Goal: Transaction & Acquisition: Obtain resource

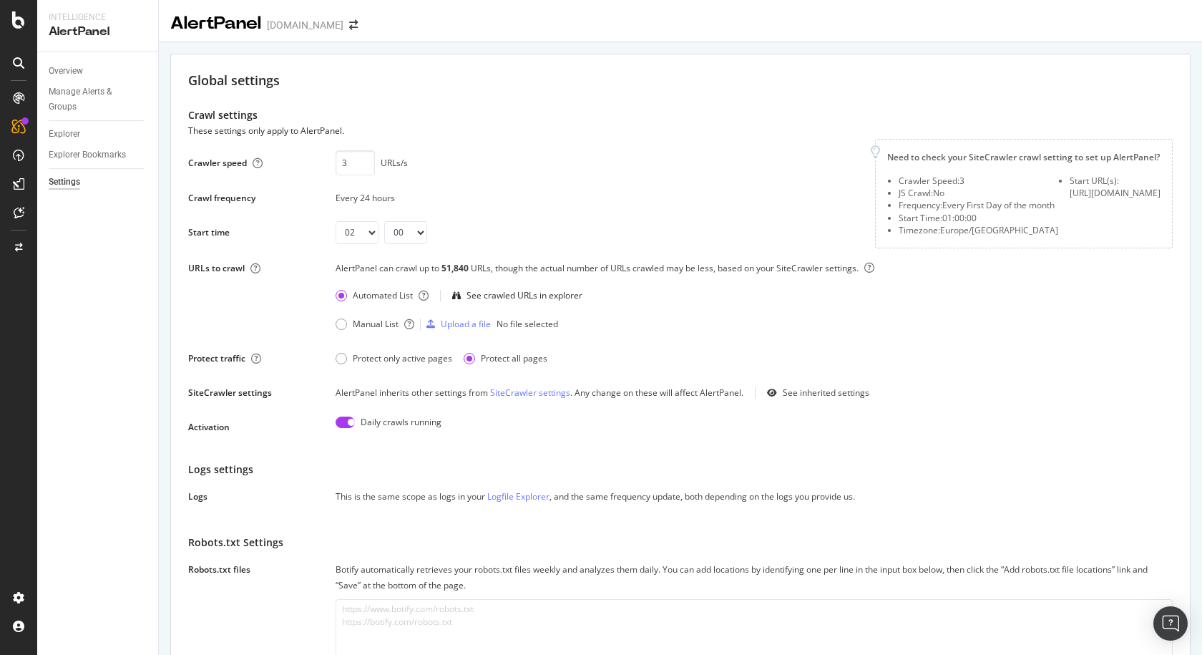
select select "02"
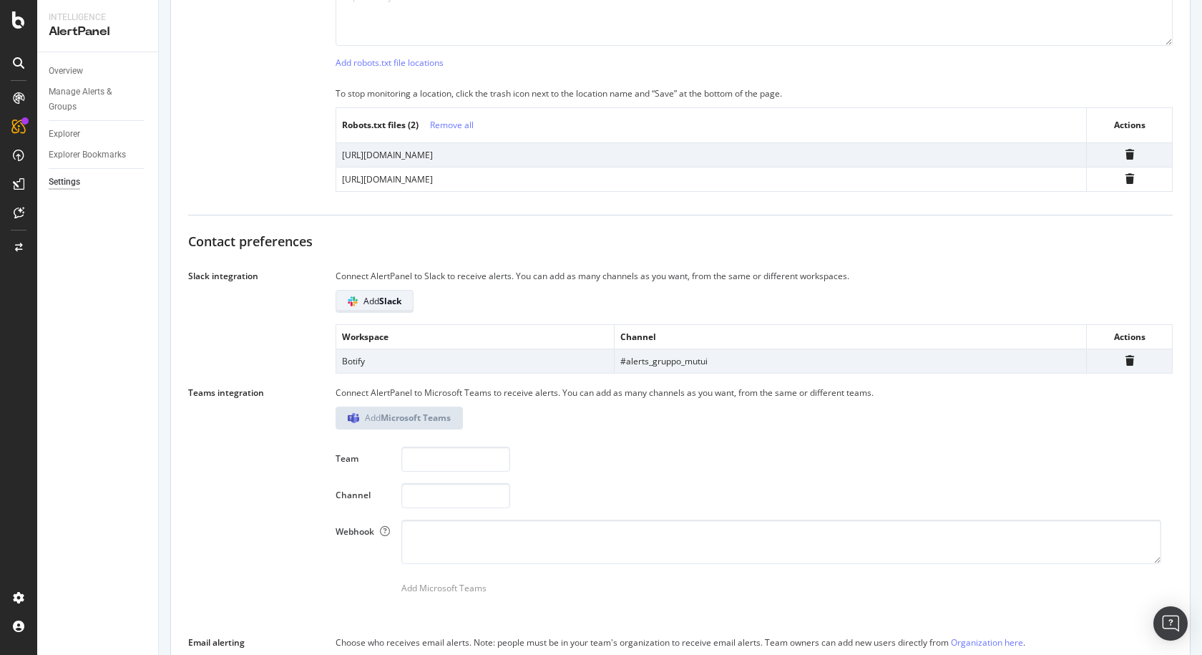
click at [384, 313] on button "Add Slack" at bounding box center [375, 301] width 78 height 23
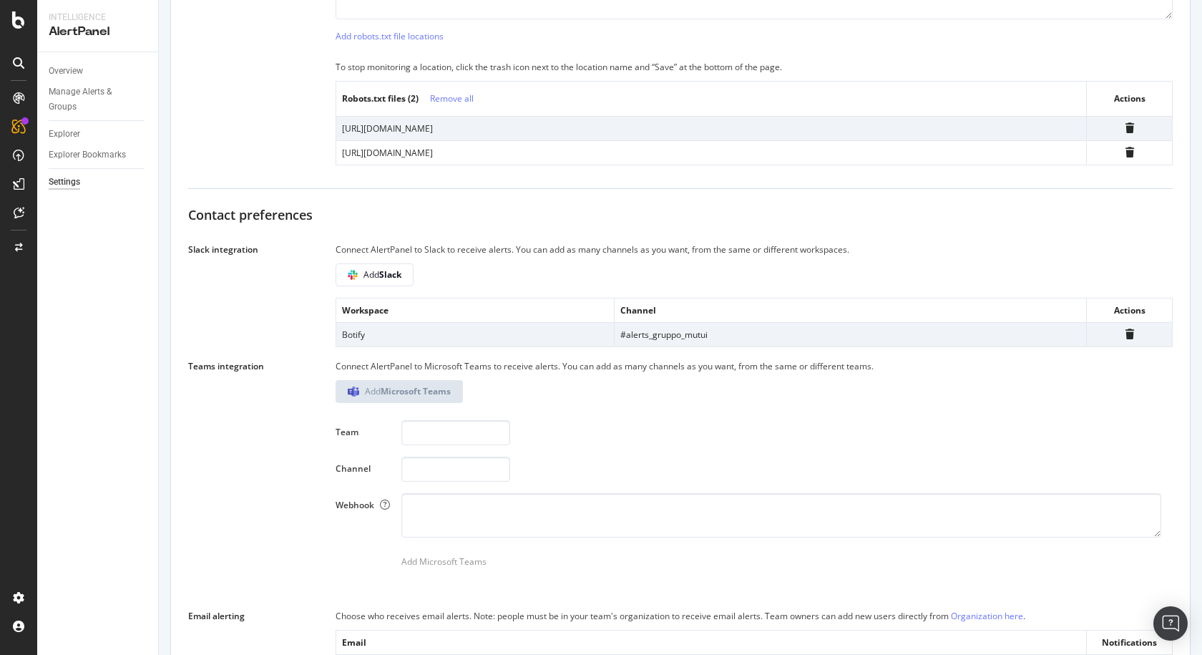
scroll to position [652, 0]
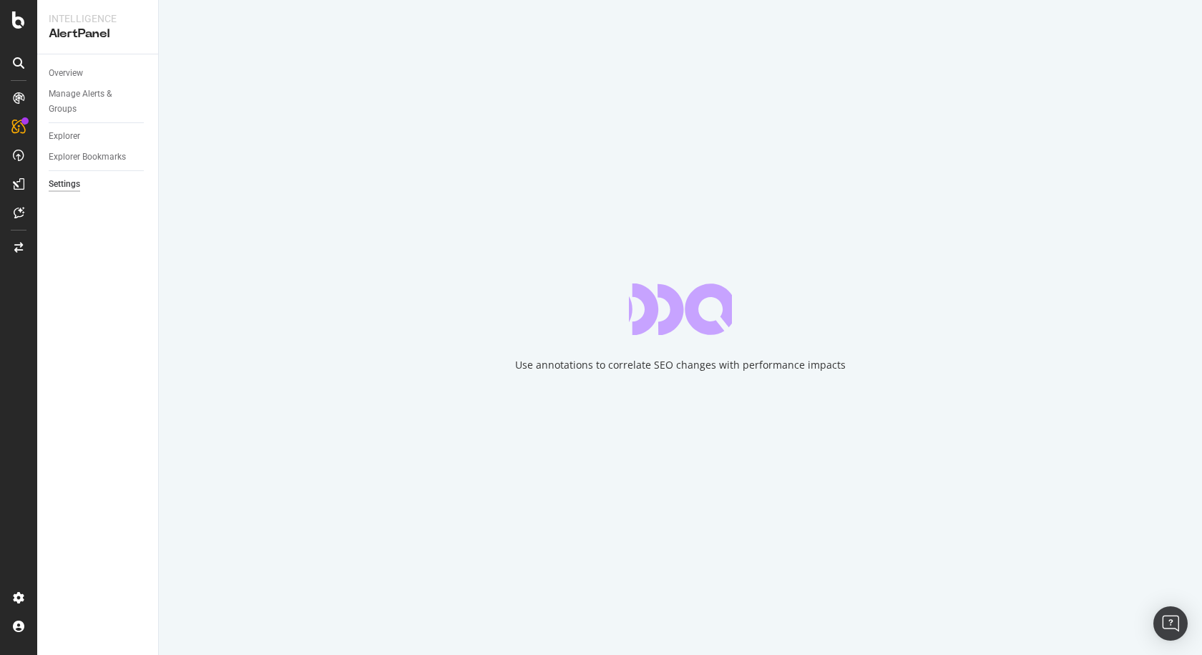
select select "02"
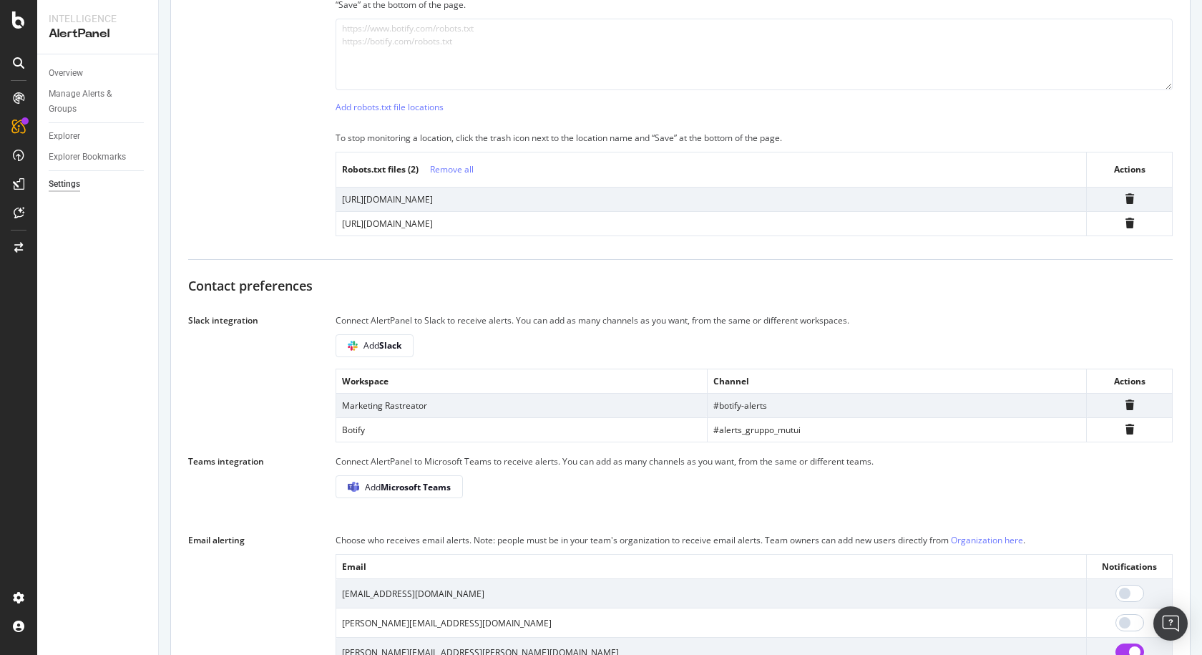
scroll to position [582, 0]
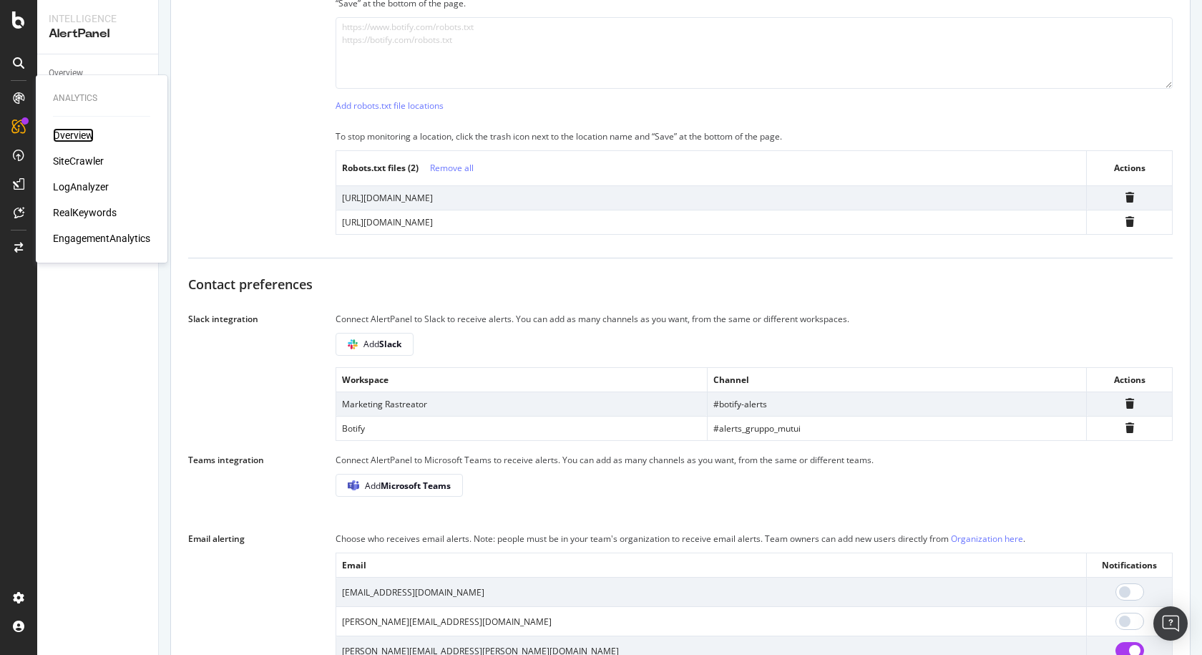
click at [74, 137] on div "Overview" at bounding box center [73, 135] width 41 height 14
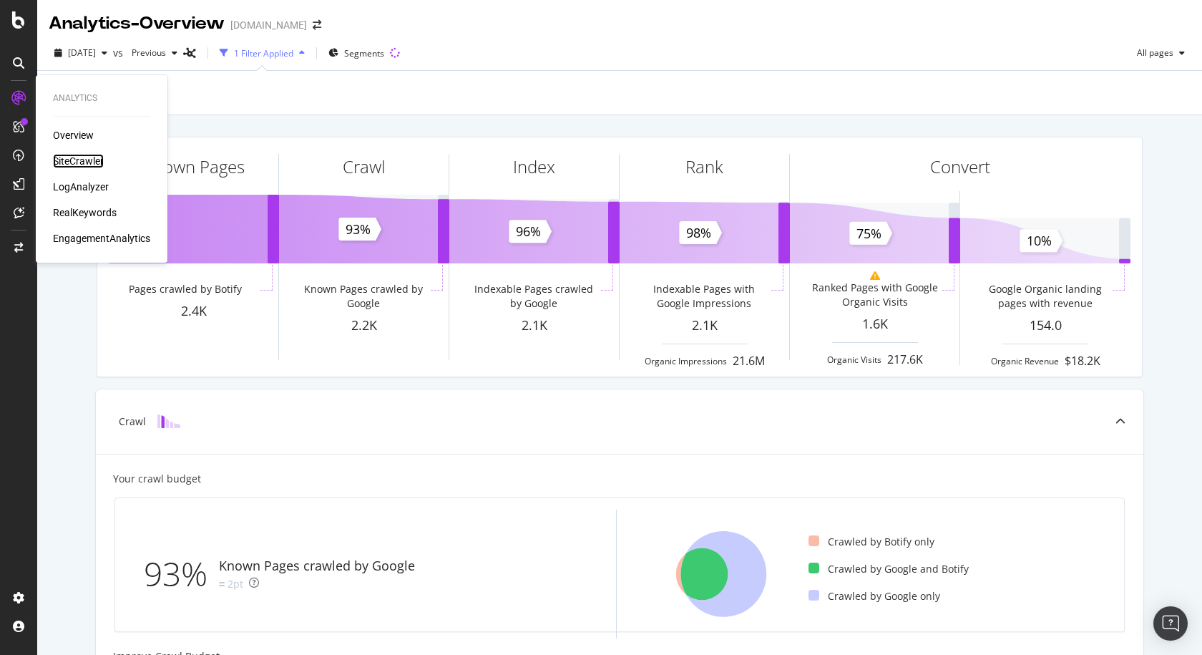
click at [94, 165] on div "SiteCrawler" at bounding box center [78, 161] width 51 height 14
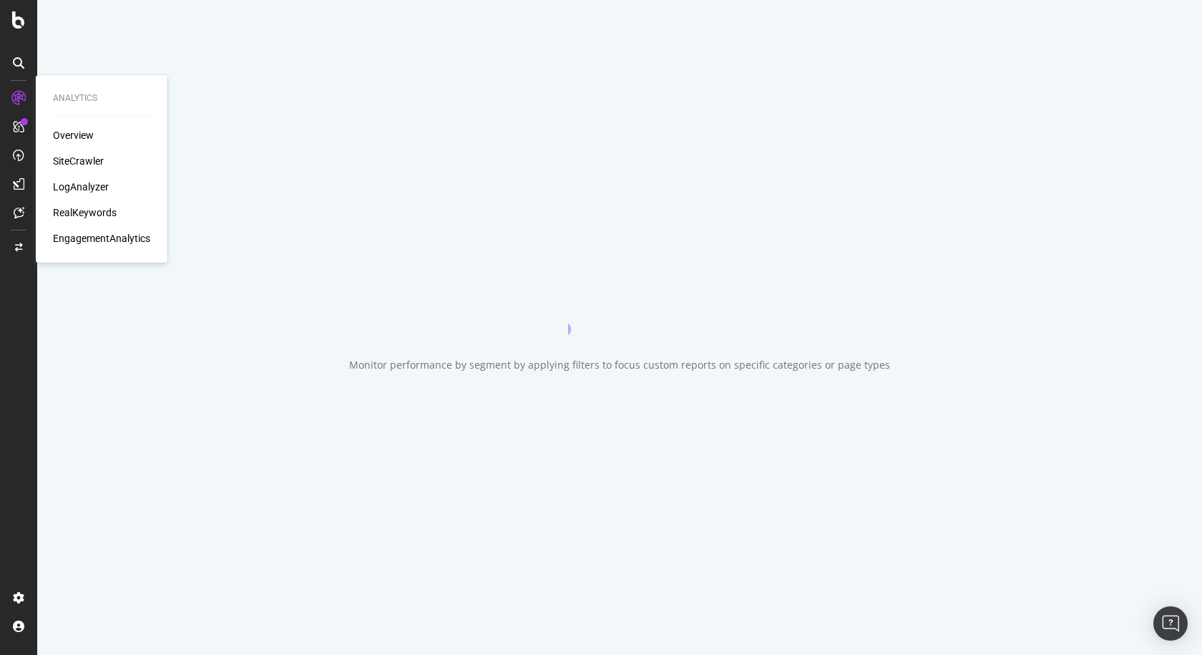
click at [94, 165] on div "SiteCrawler" at bounding box center [78, 161] width 51 height 14
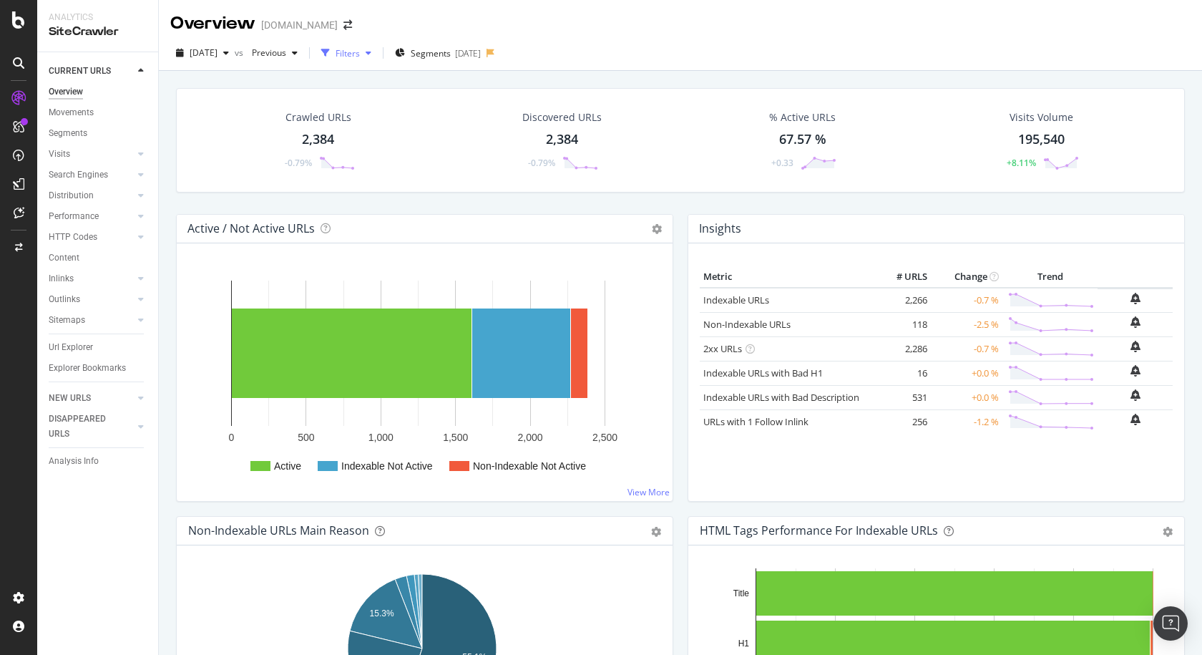
click at [377, 60] on div "Filters" at bounding box center [347, 52] width 62 height 21
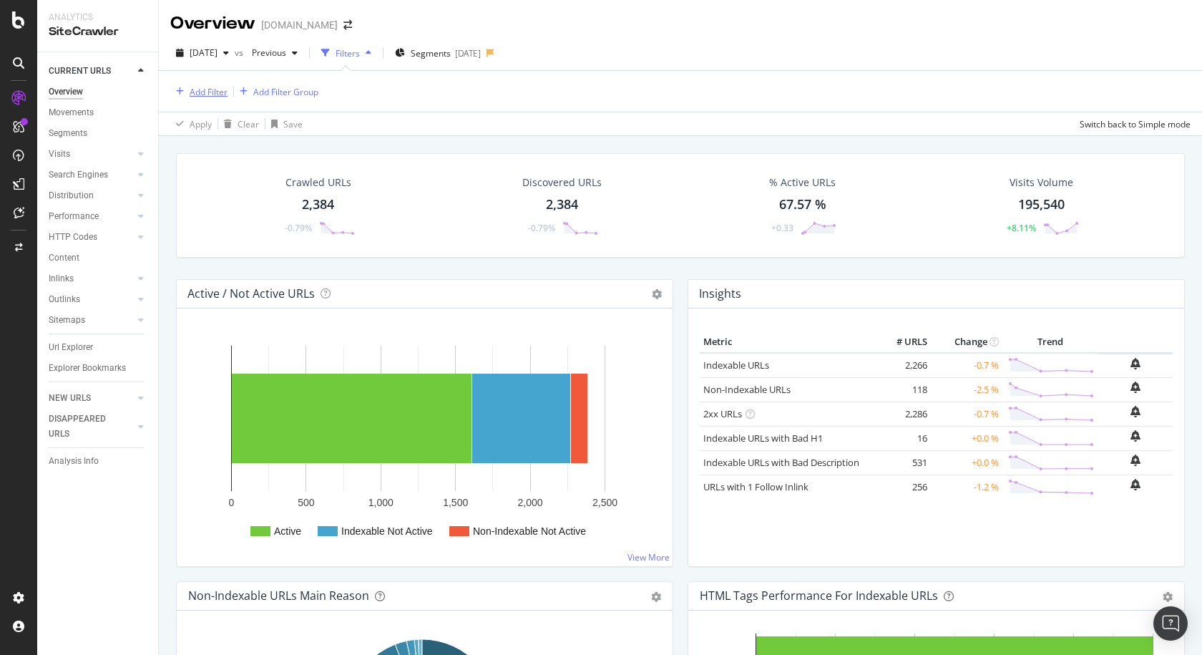
click at [215, 93] on div "Add Filter" at bounding box center [209, 92] width 38 height 12
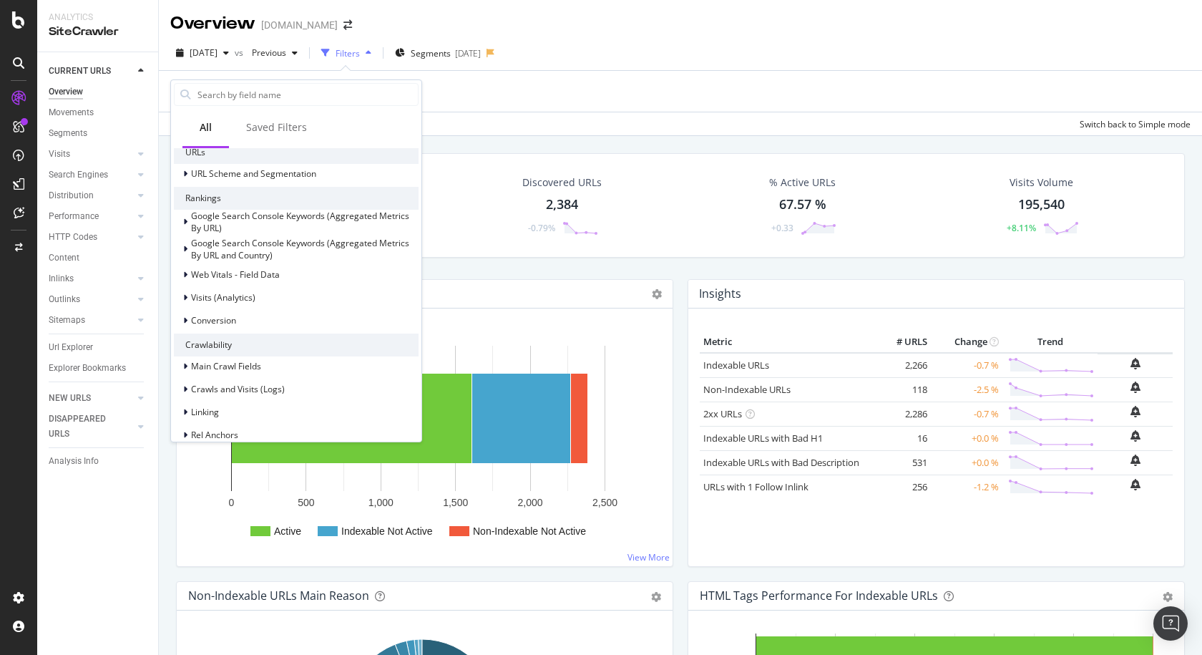
scroll to position [225, 0]
click at [535, 130] on div "Apply Clear Save Switch back to Simple mode" at bounding box center [680, 124] width 1043 height 24
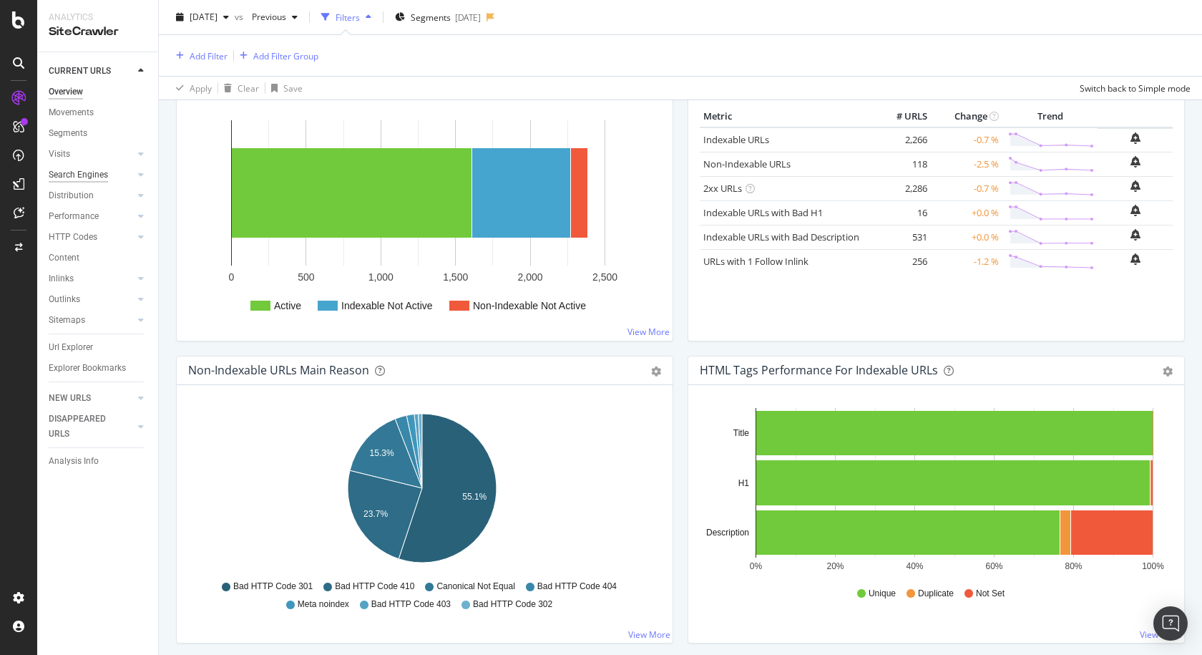
click at [106, 179] on div "Search Engines" at bounding box center [78, 174] width 59 height 15
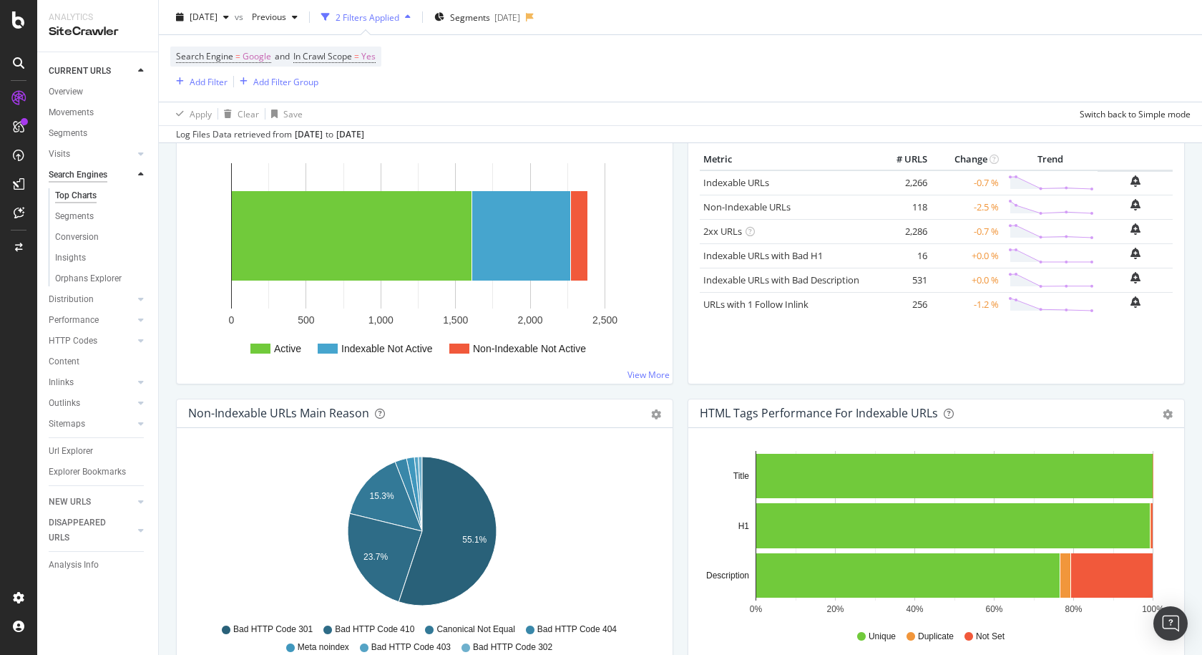
scroll to position [268, 0]
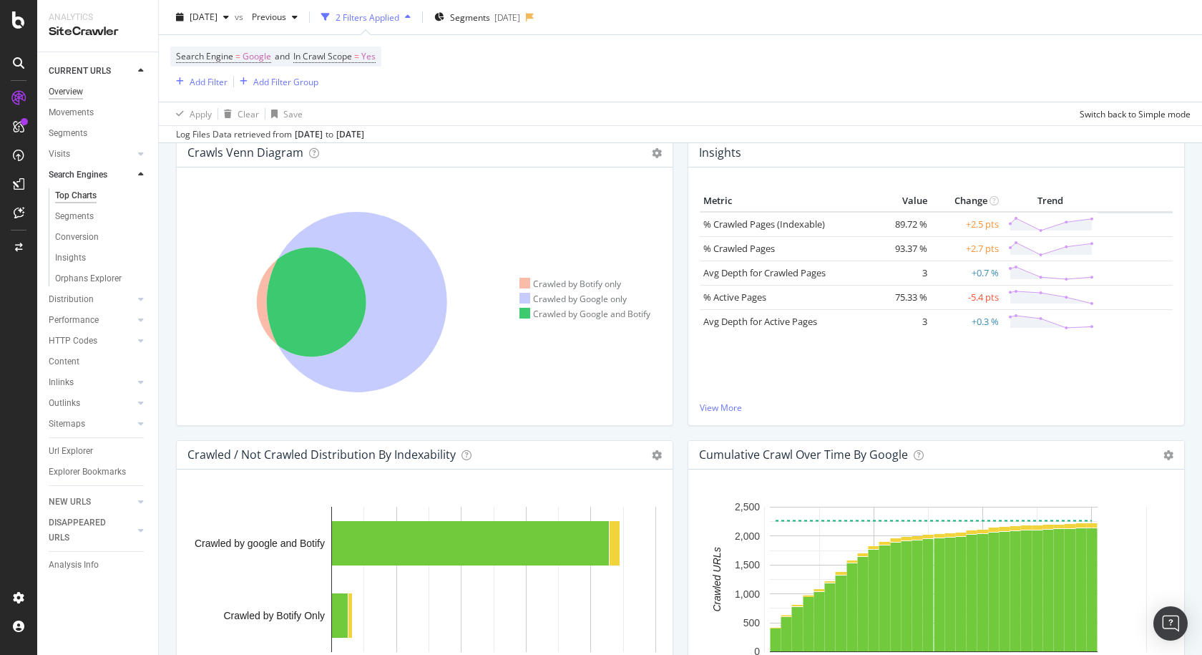
click at [67, 98] on div "Overview" at bounding box center [66, 91] width 34 height 15
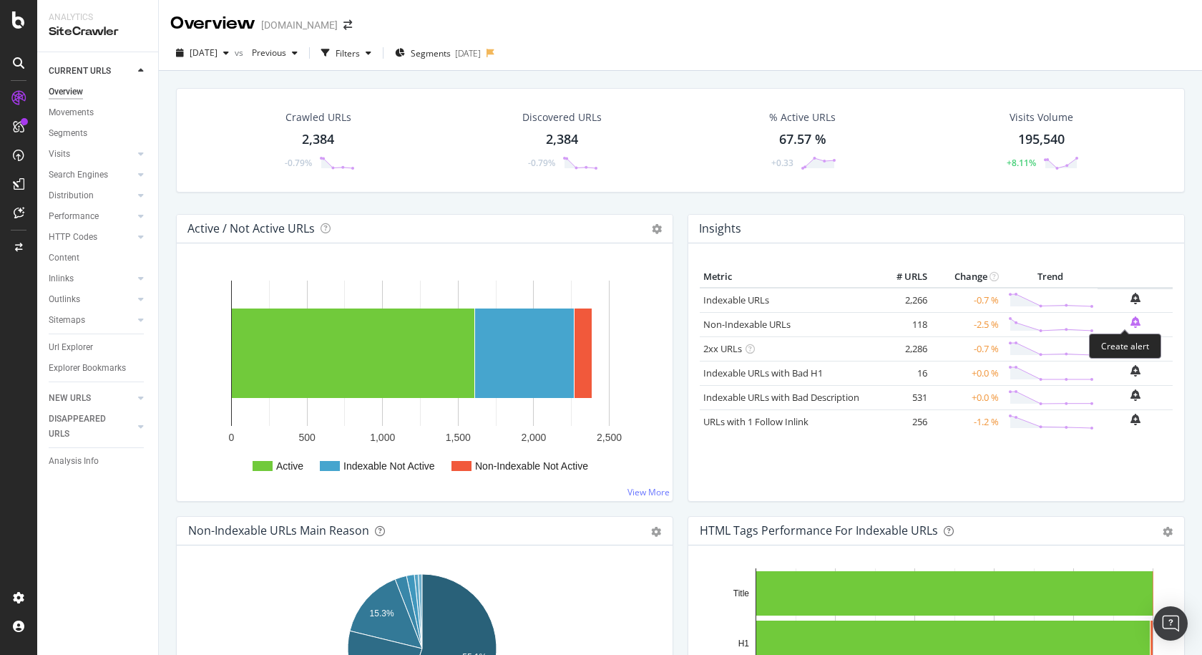
click at [1131, 319] on icon "bell-plus" at bounding box center [1136, 321] width 10 height 11
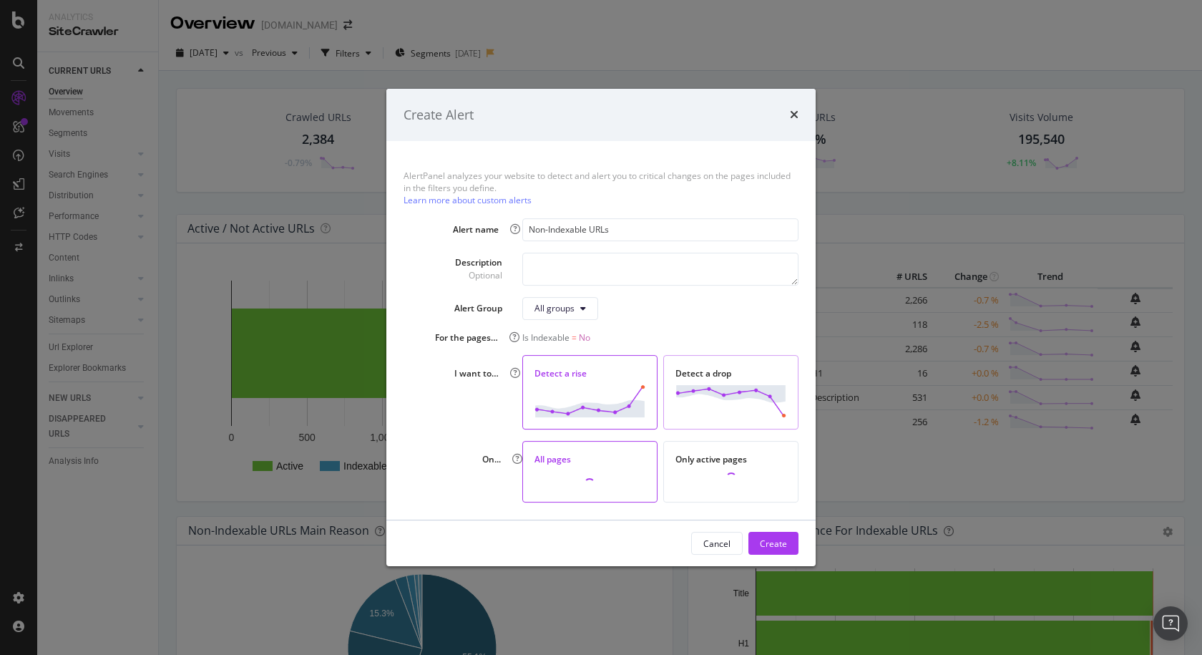
click at [723, 407] on img "modal" at bounding box center [730, 401] width 111 height 32
click at [594, 397] on img "modal" at bounding box center [590, 401] width 111 height 32
click at [645, 230] on input "Non-Indexable URLs" at bounding box center [660, 229] width 276 height 23
type input "SUBIDA Non-Indexable URLs"
click at [584, 277] on textarea "modal" at bounding box center [660, 268] width 276 height 33
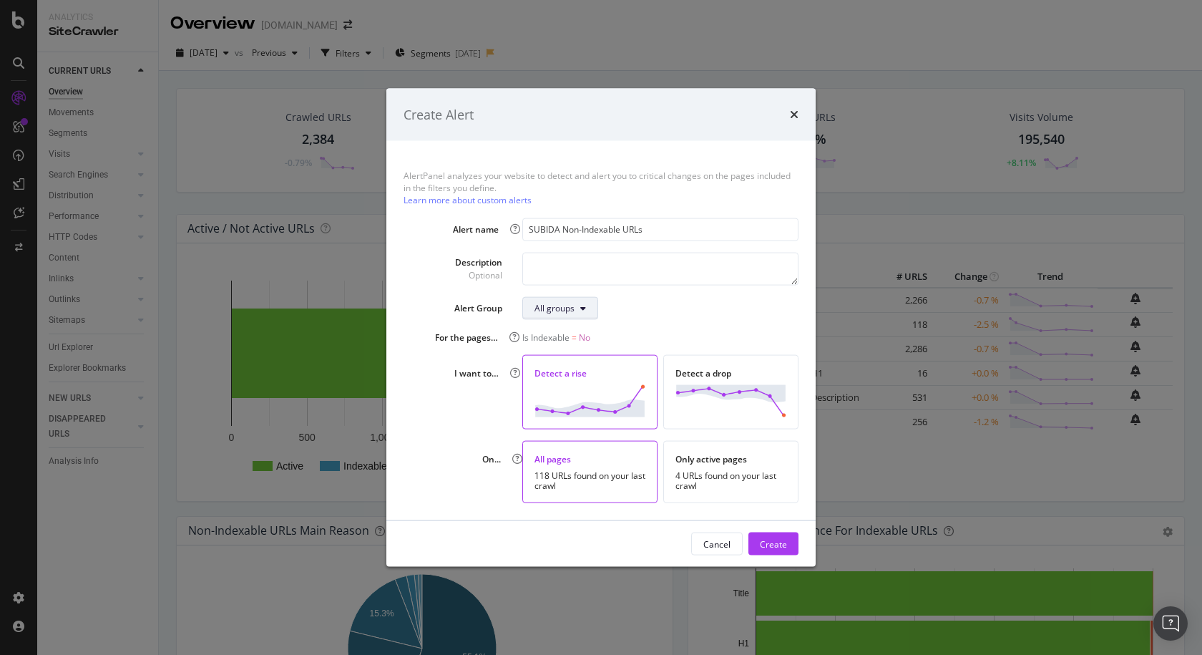
click at [578, 303] on button "All groups" at bounding box center [560, 307] width 76 height 23
click at [792, 114] on icon "times" at bounding box center [794, 114] width 9 height 11
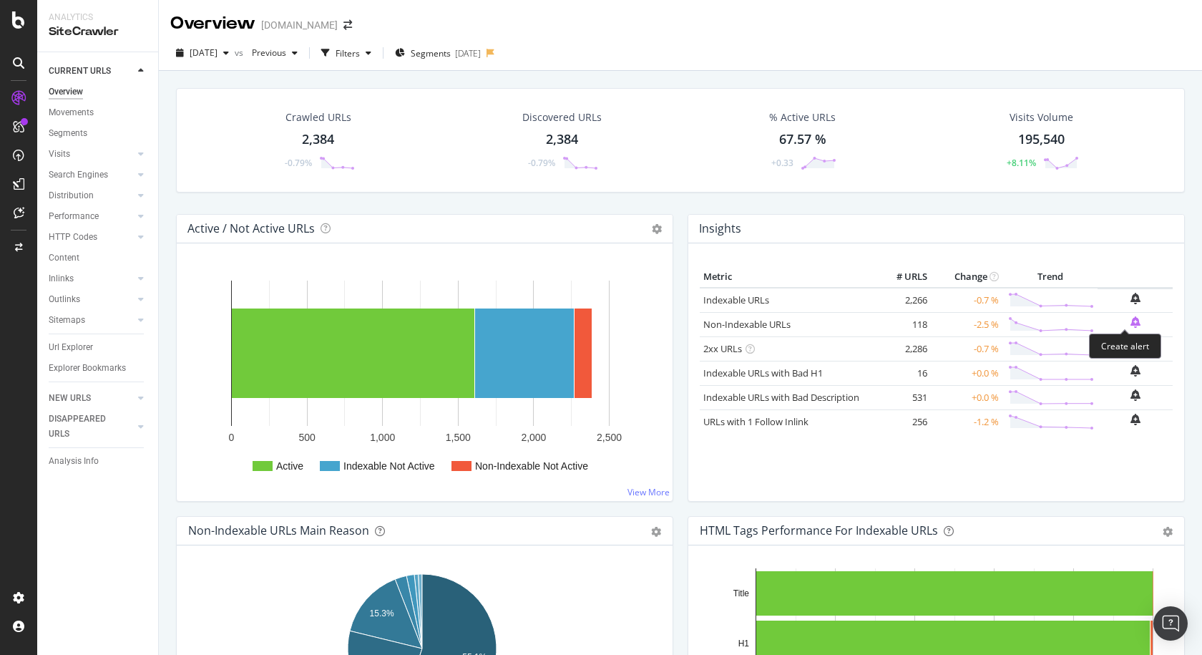
click at [1131, 323] on icon "bell-plus" at bounding box center [1136, 321] width 10 height 11
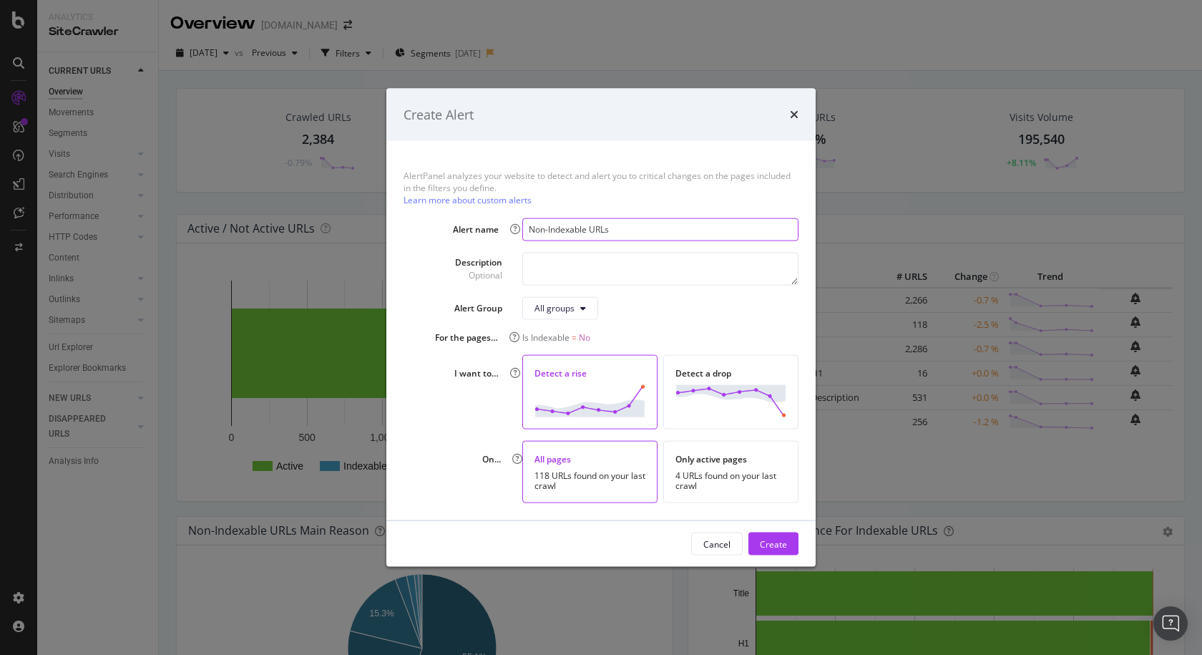
click at [533, 231] on input "Non-Indexable URLs" at bounding box center [660, 229] width 276 height 23
click at [684, 235] on input "SUBIDA Non-Indexable URLs" at bounding box center [660, 229] width 276 height 23
type input "SUBIDA Non-Indexable URLs"
click at [562, 318] on button "All groups" at bounding box center [560, 307] width 76 height 23
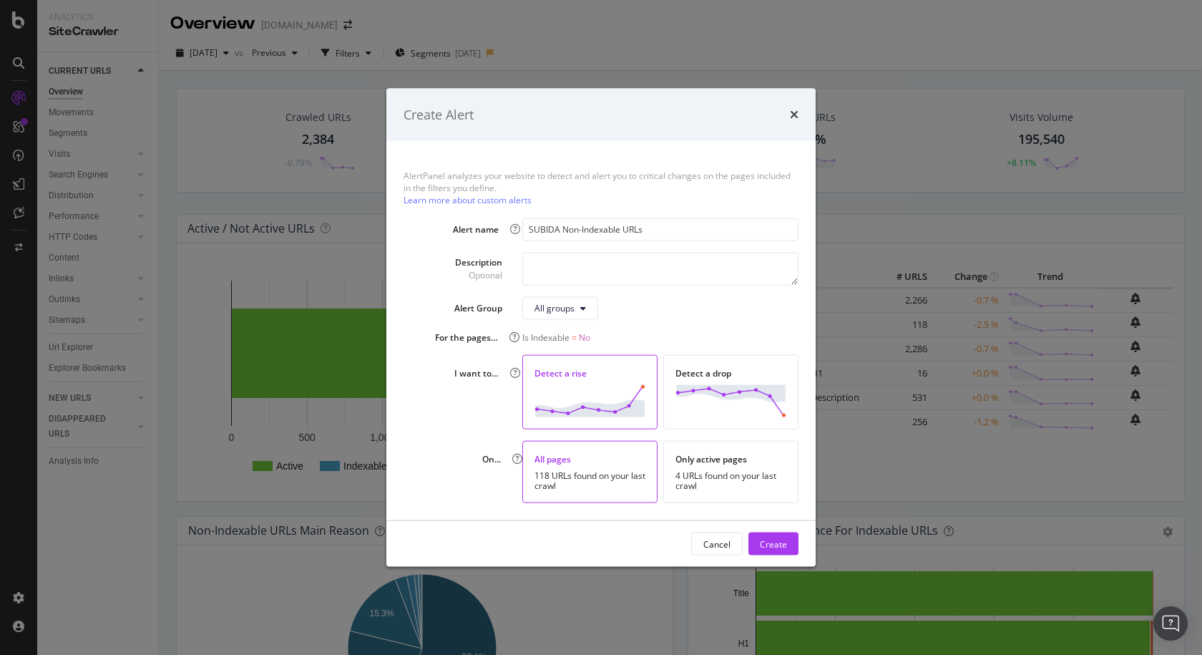
click at [459, 458] on div "On... All pages 118 URLs found on your last crawl Only active pages 4 URLs foun…" at bounding box center [601, 472] width 395 height 62
click at [778, 535] on div "Create" at bounding box center [773, 543] width 27 height 21
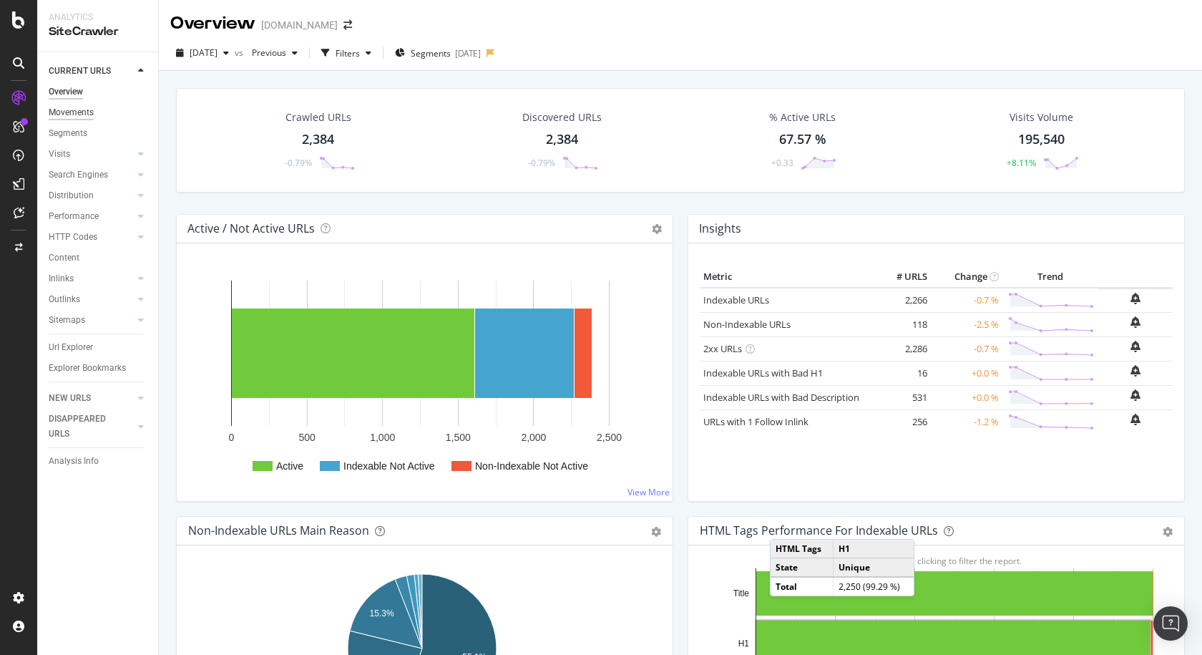
click at [89, 119] on div "Movements" at bounding box center [71, 112] width 45 height 15
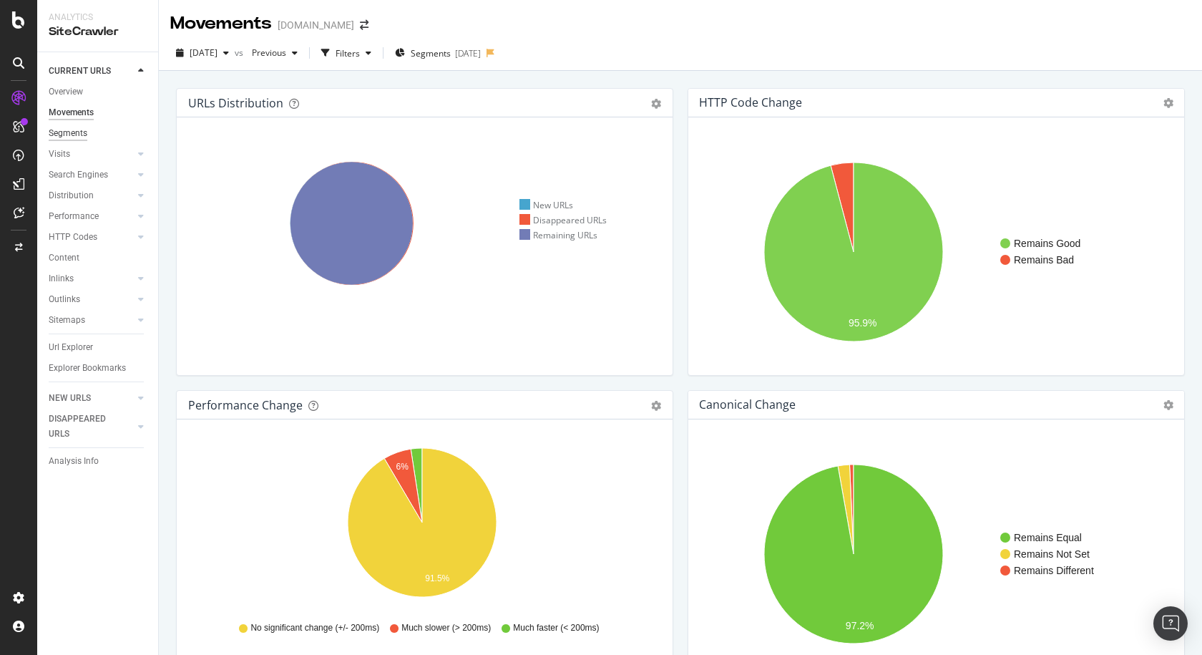
click at [69, 135] on div "Segments" at bounding box center [68, 133] width 39 height 15
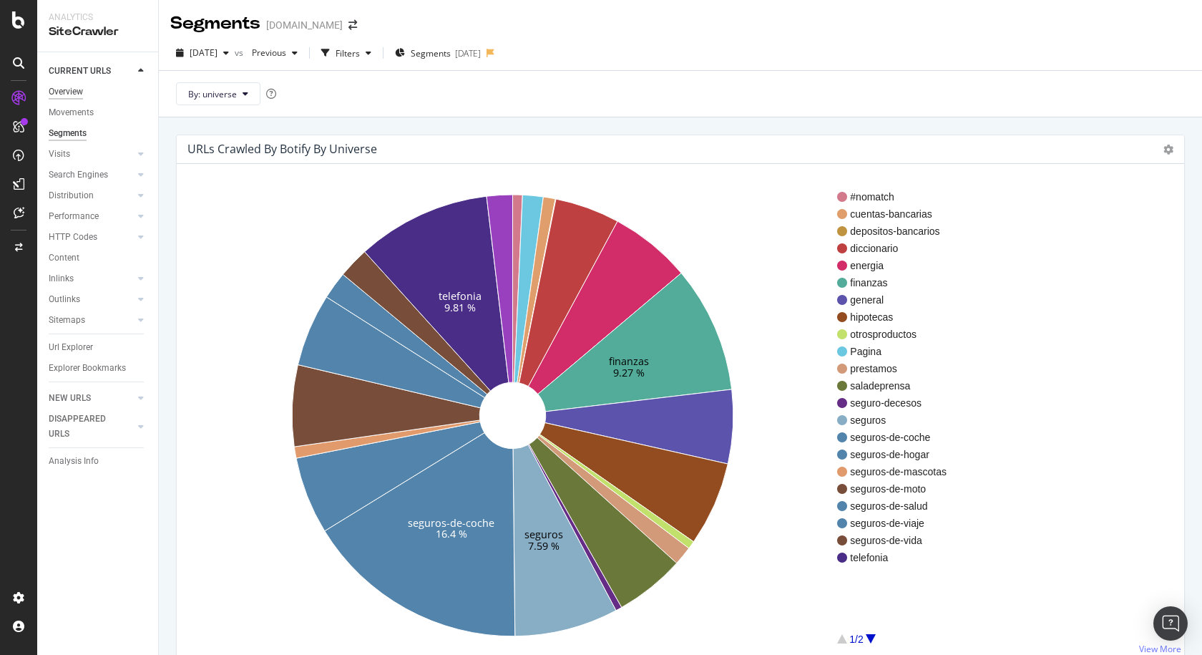
click at [77, 87] on div "Overview" at bounding box center [66, 91] width 34 height 15
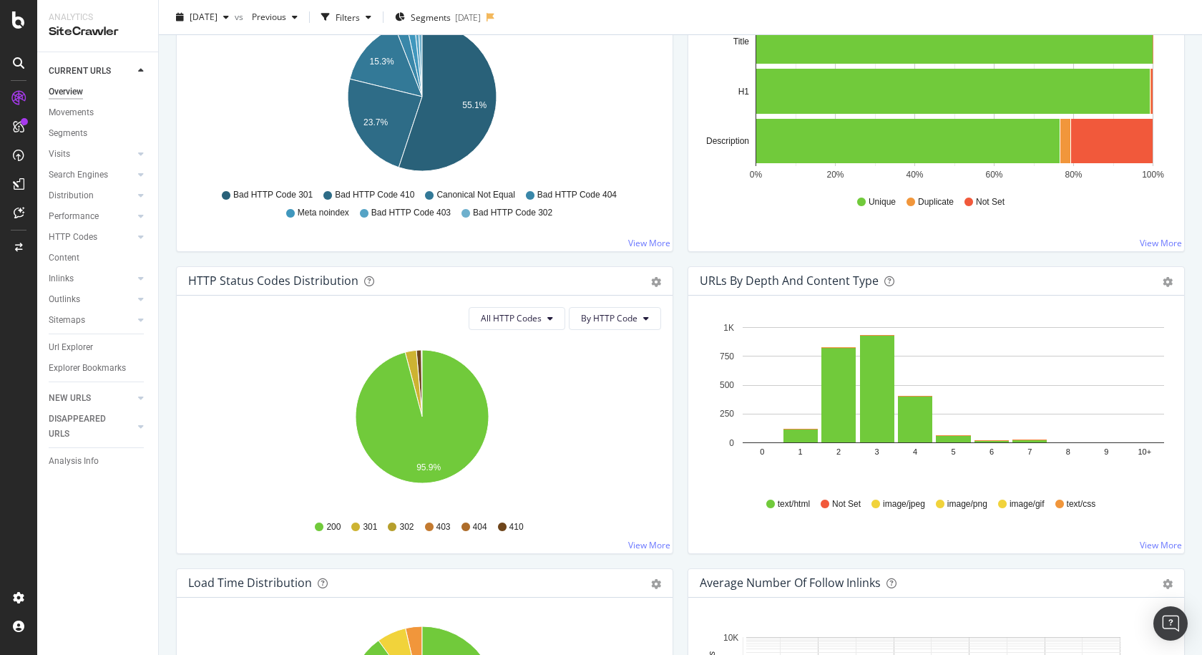
scroll to position [555, 0]
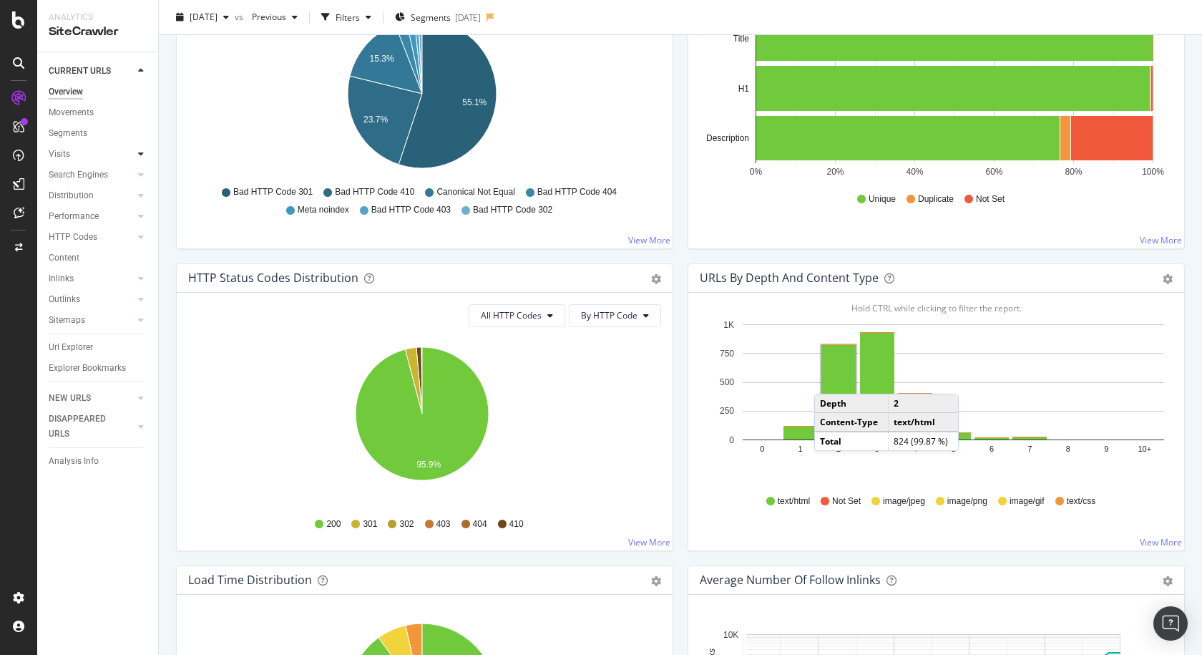
click at [140, 155] on icon at bounding box center [141, 154] width 6 height 9
click at [137, 174] on div at bounding box center [141, 174] width 14 height 14
click at [137, 304] on div at bounding box center [141, 299] width 14 height 14
click at [139, 328] on div "HTTP Codes" at bounding box center [103, 320] width 109 height 21
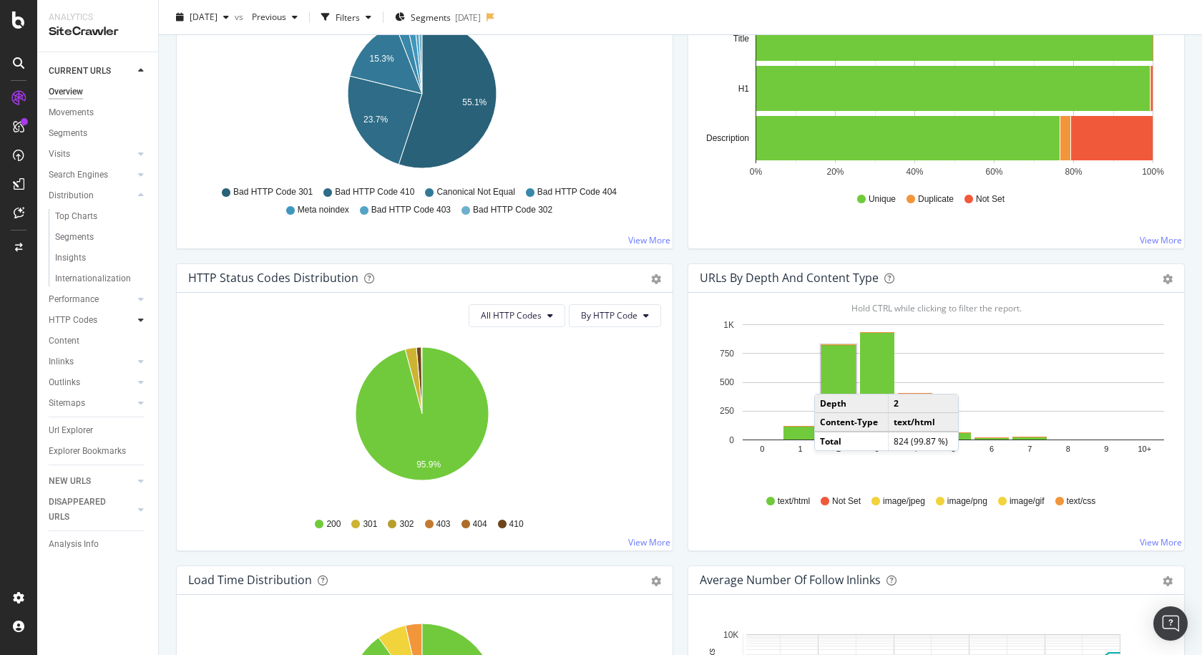
click at [141, 323] on icon at bounding box center [141, 320] width 6 height 9
click at [79, 243] on div "HTTP Codes" at bounding box center [73, 237] width 49 height 15
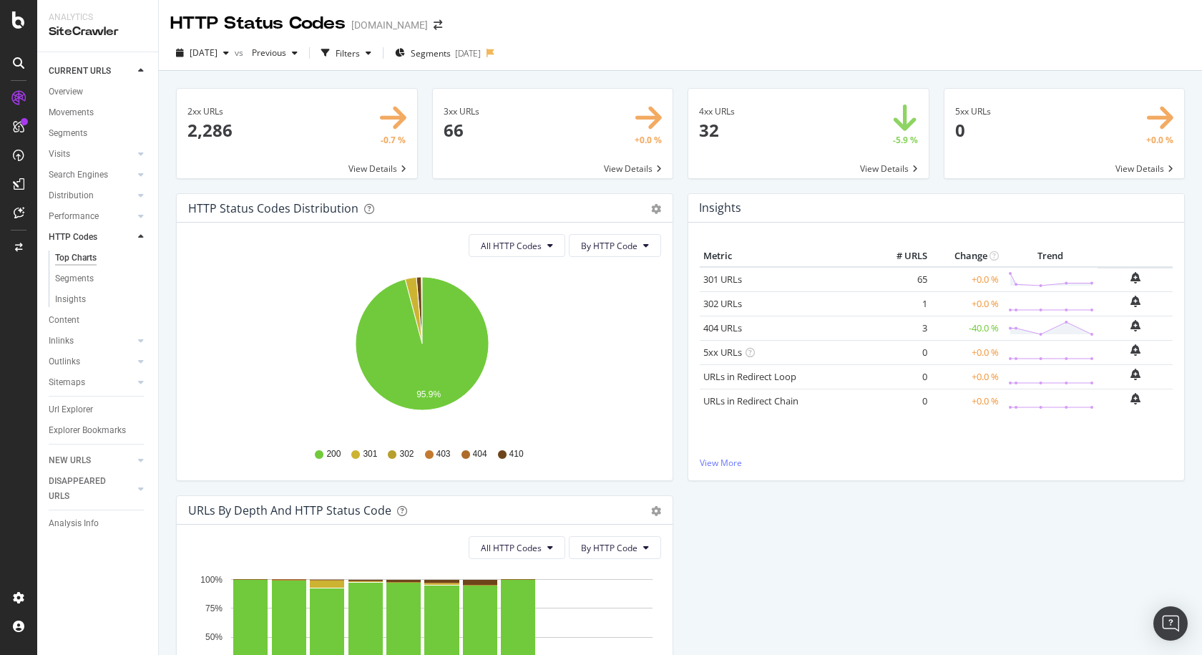
click at [358, 104] on span at bounding box center [297, 133] width 240 height 89
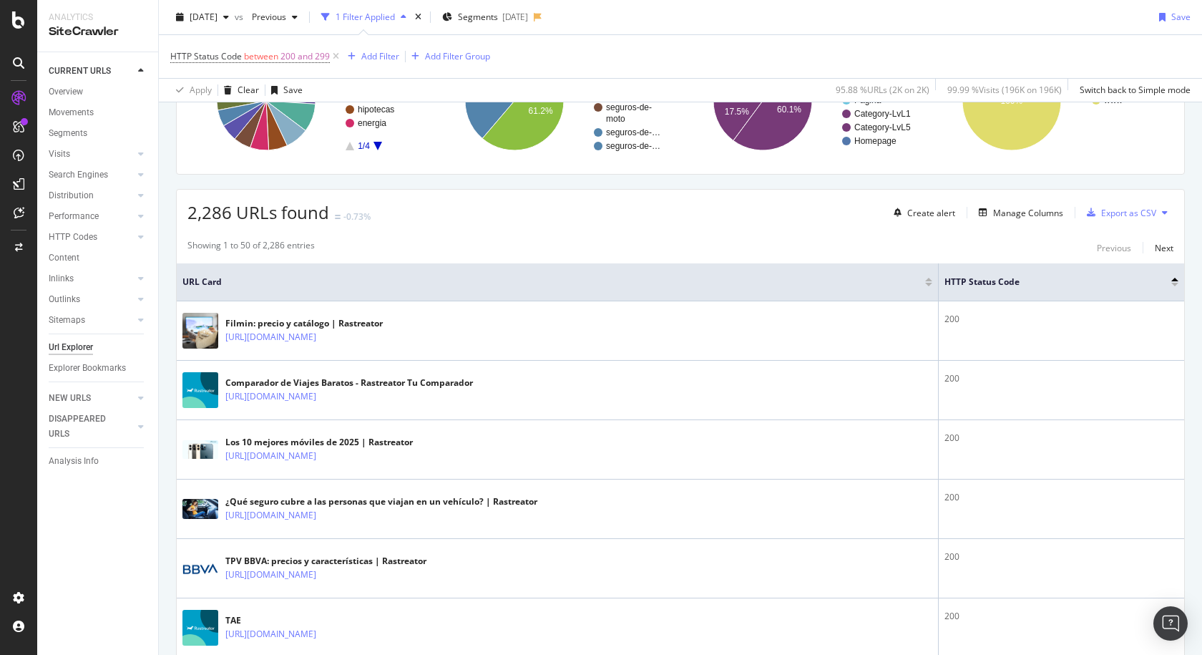
scroll to position [170, 0]
click at [934, 214] on div "Create alert" at bounding box center [931, 212] width 48 height 12
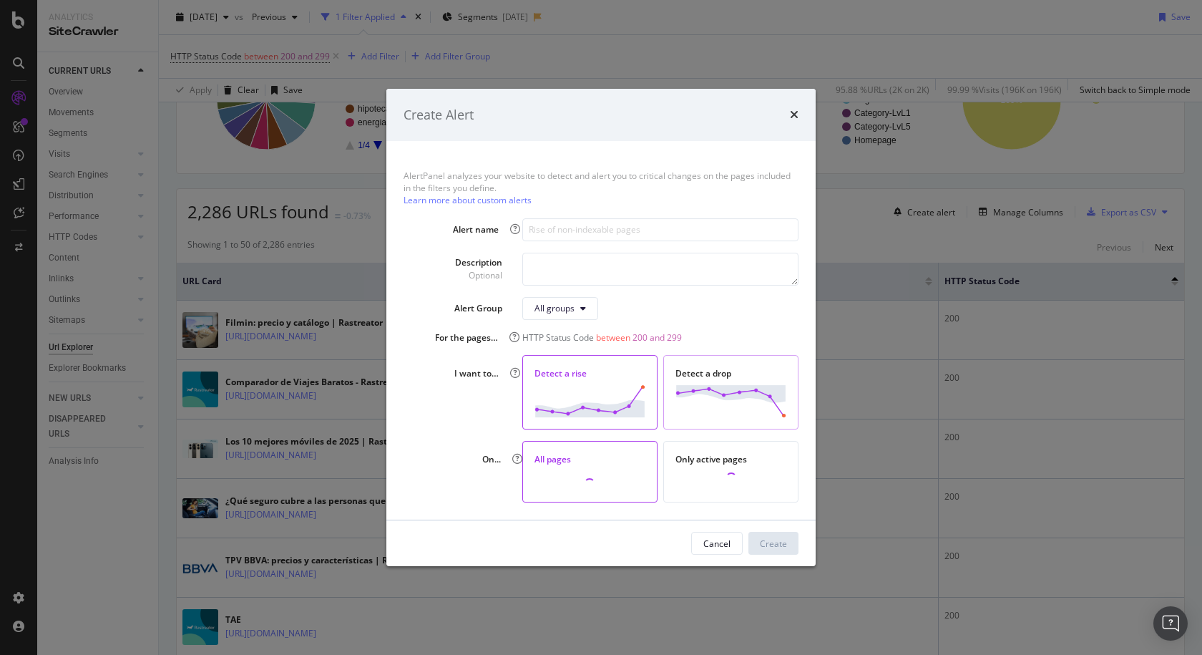
click at [729, 387] on img "modal" at bounding box center [730, 401] width 111 height 32
click at [597, 223] on input "modal" at bounding box center [660, 229] width 276 height 23
click at [464, 448] on div "On... All pages 2K URLs found on your last crawl Only active pages 2K URLs foun…" at bounding box center [601, 472] width 395 height 62
click at [741, 406] on img "modal" at bounding box center [730, 401] width 111 height 32
click at [565, 232] on input "modal" at bounding box center [660, 229] width 276 height 23
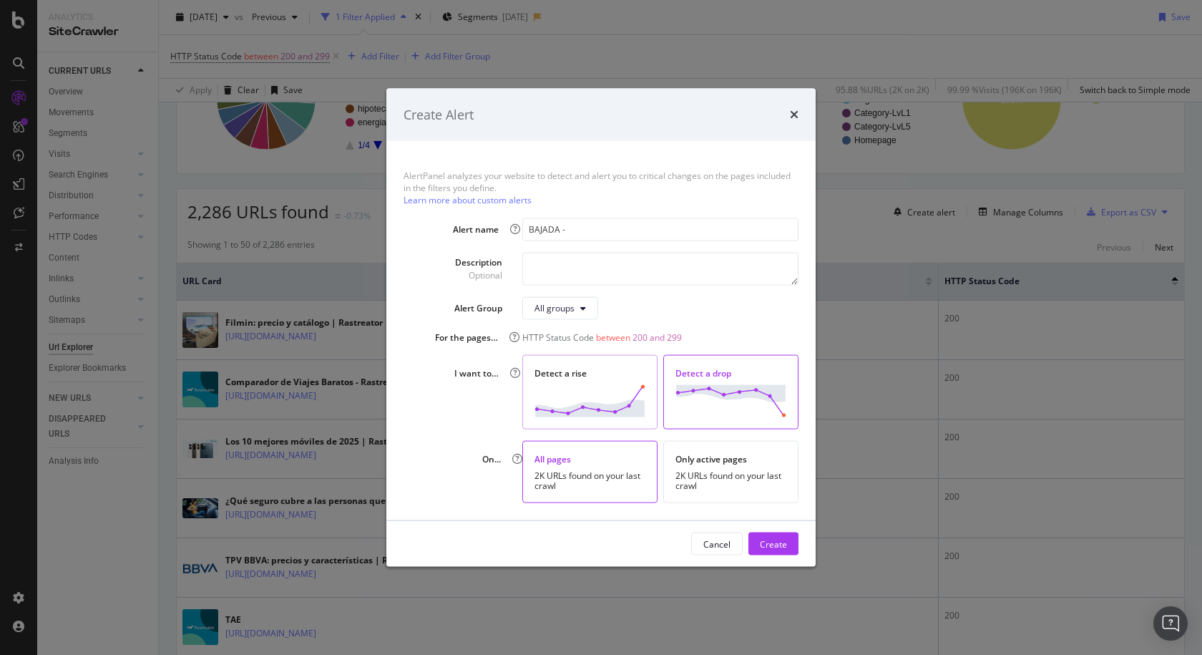
click at [586, 411] on img "modal" at bounding box center [590, 401] width 111 height 32
click at [606, 220] on input "BAJADA -" at bounding box center [660, 229] width 276 height 23
click at [550, 238] on input "BAJADA - Errores" at bounding box center [660, 229] width 276 height 23
type input "SUBIDA - Errores"
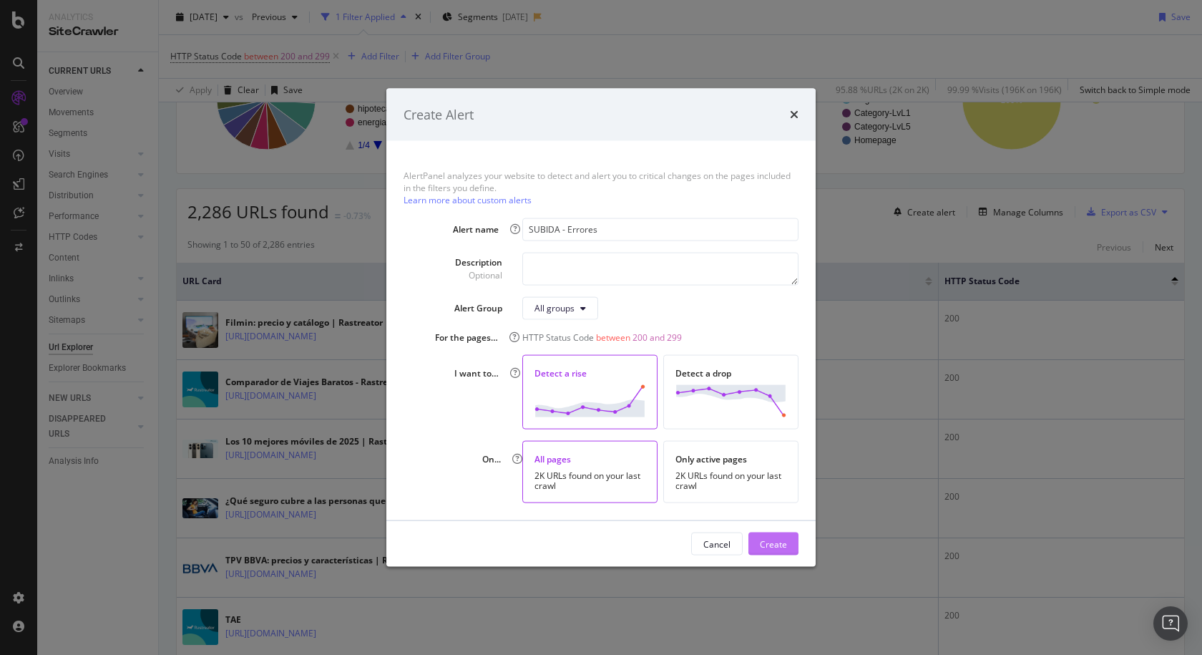
click at [796, 546] on button "Create" at bounding box center [773, 543] width 50 height 23
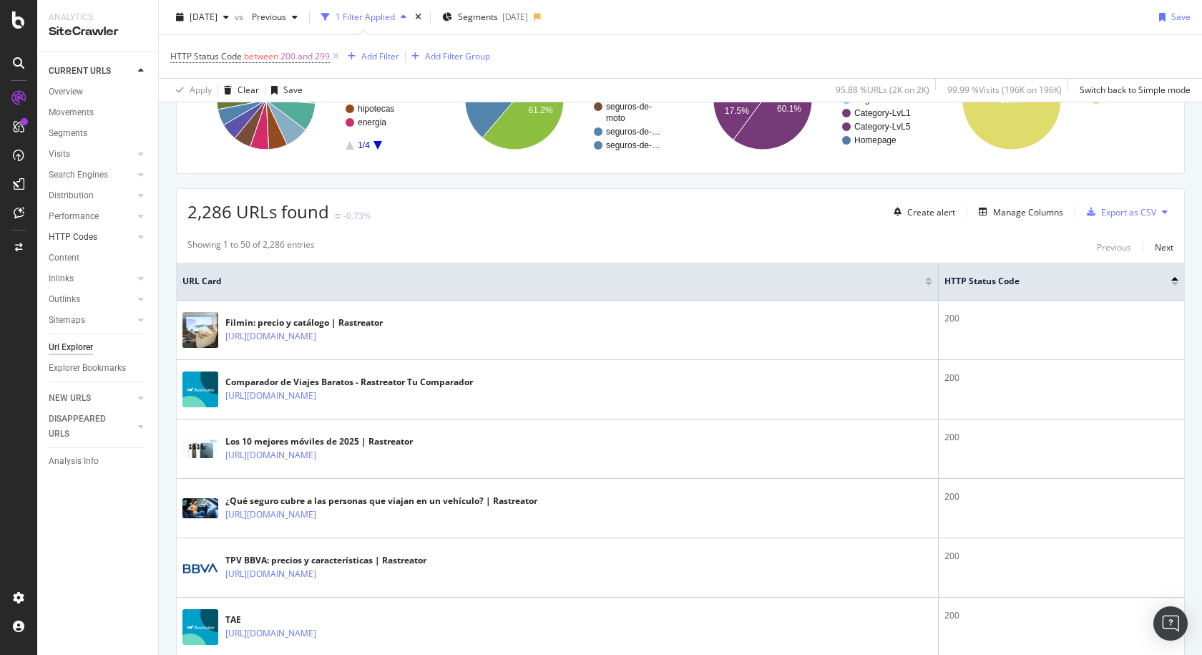
click at [128, 232] on div at bounding box center [126, 237] width 14 height 14
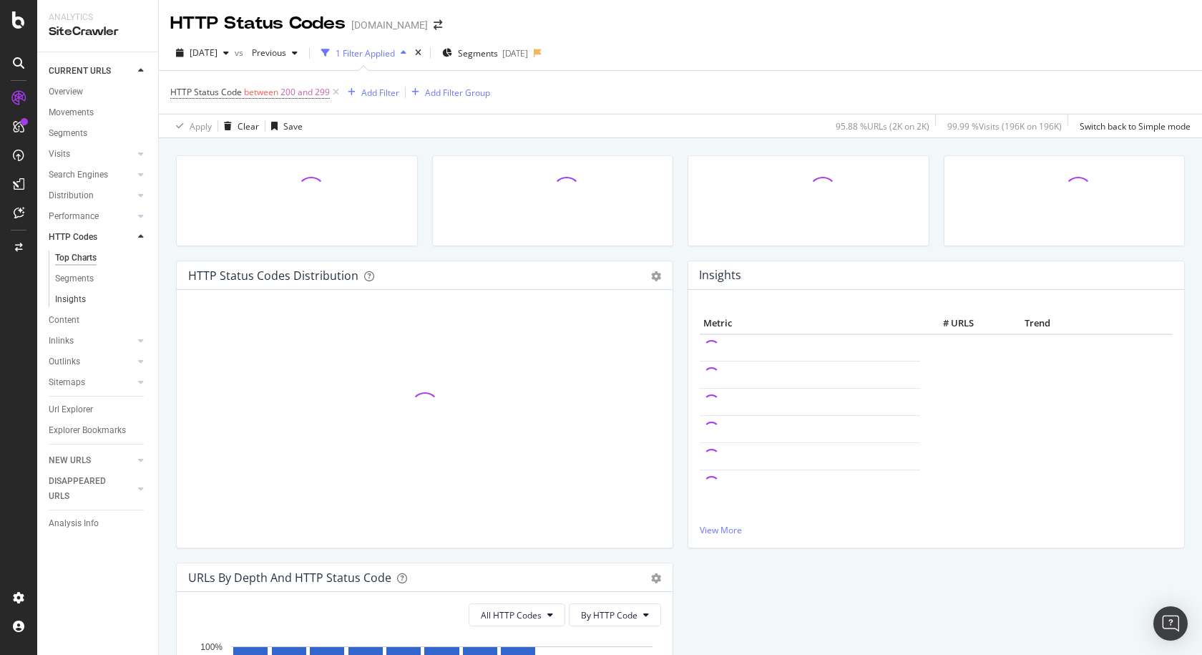
click at [90, 298] on link "Insights" at bounding box center [101, 299] width 93 height 15
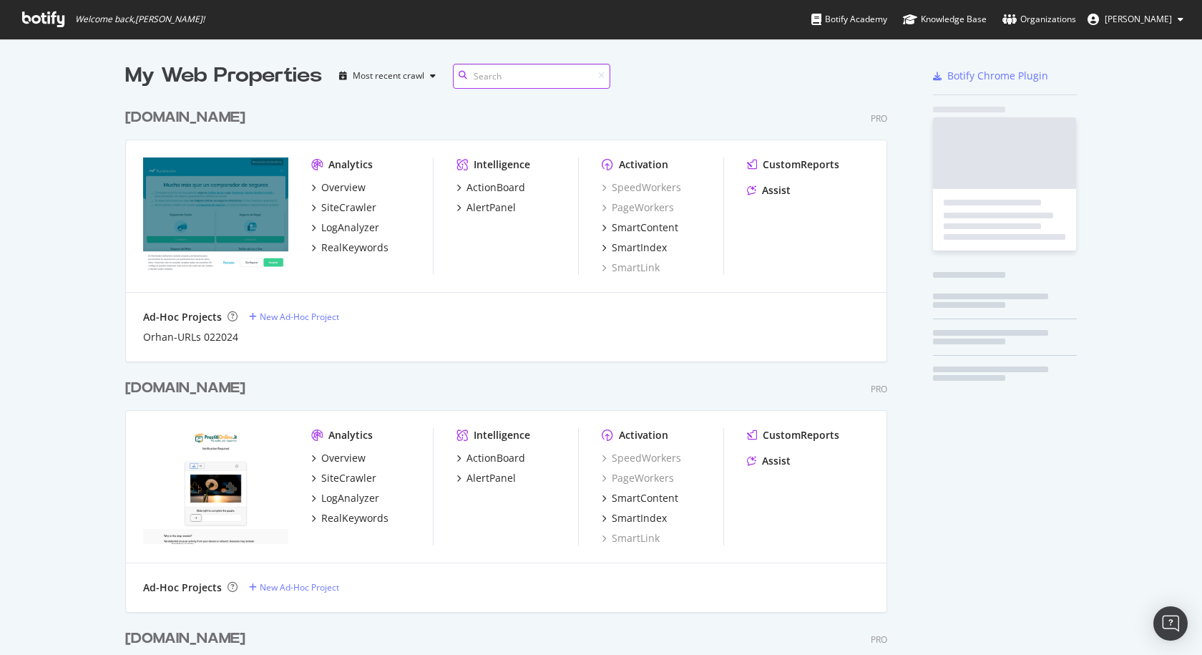
scroll to position [1433, 763]
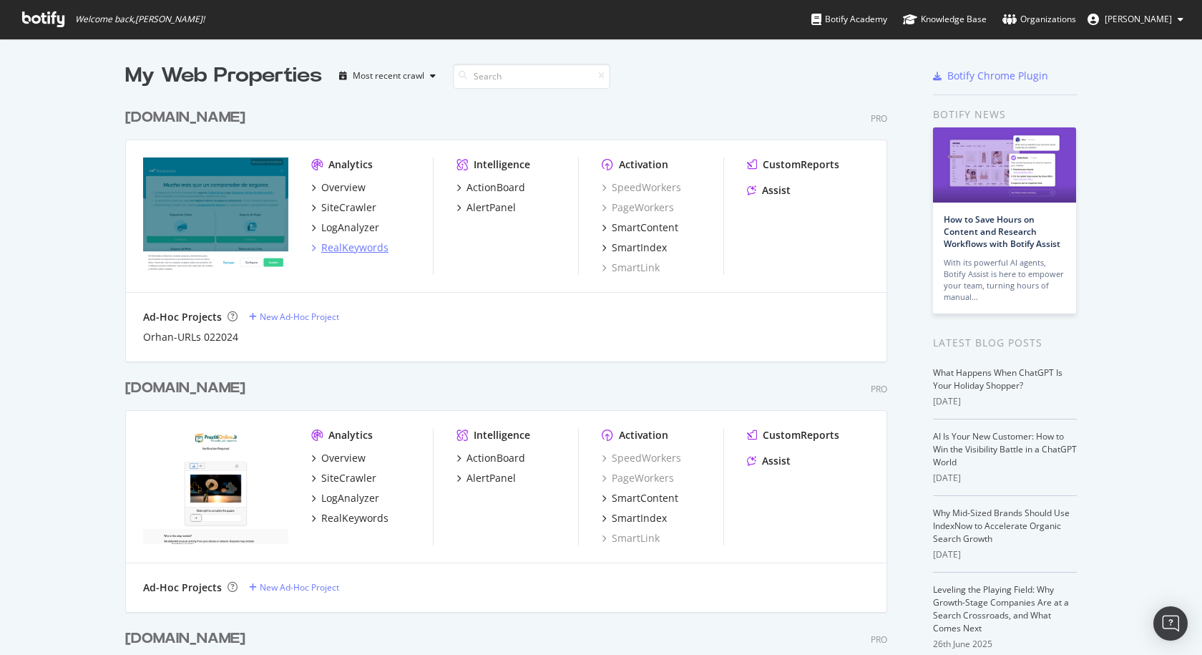
click at [347, 248] on div "RealKeywords" at bounding box center [354, 247] width 67 height 14
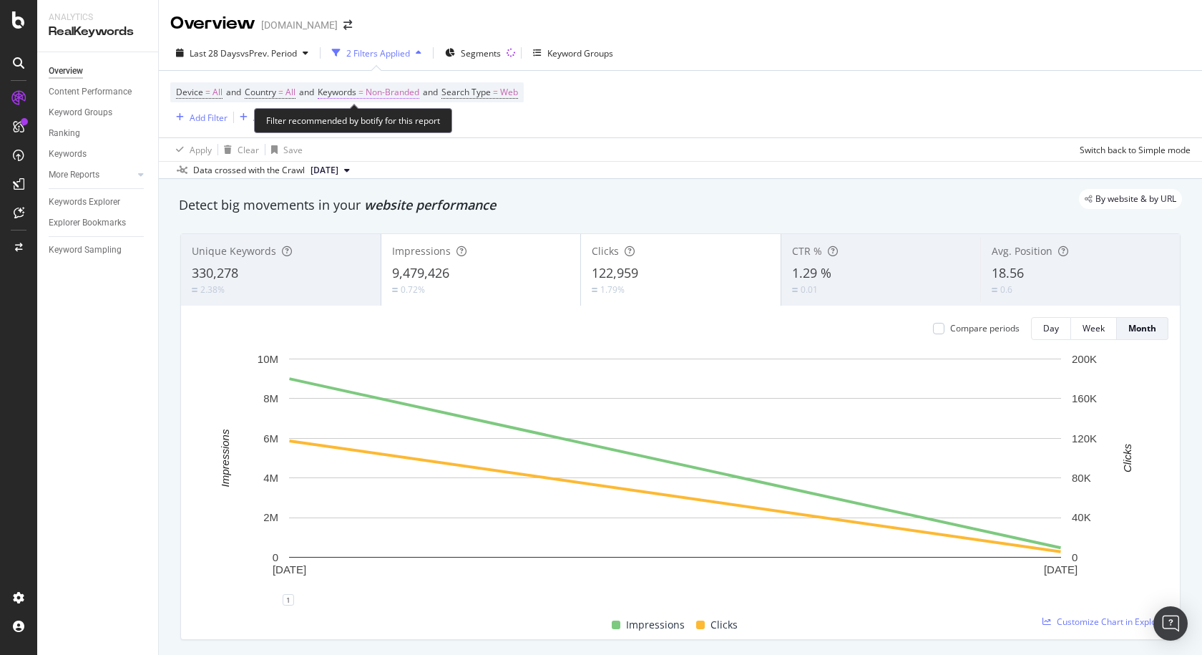
click at [391, 87] on span "Non-Branded" at bounding box center [393, 92] width 54 height 20
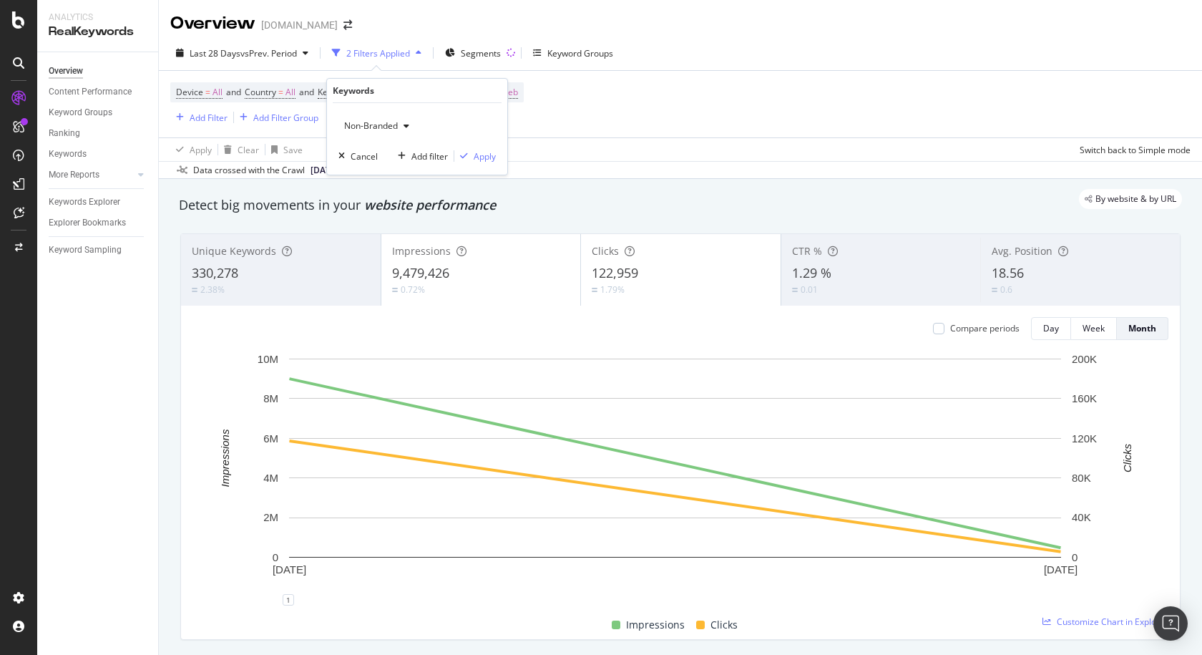
click at [397, 123] on span "Non-Branded" at bounding box center [367, 125] width 59 height 12
click at [393, 232] on span "All" at bounding box center [424, 237] width 146 height 13
click at [487, 153] on div "Apply" at bounding box center [485, 156] width 22 height 12
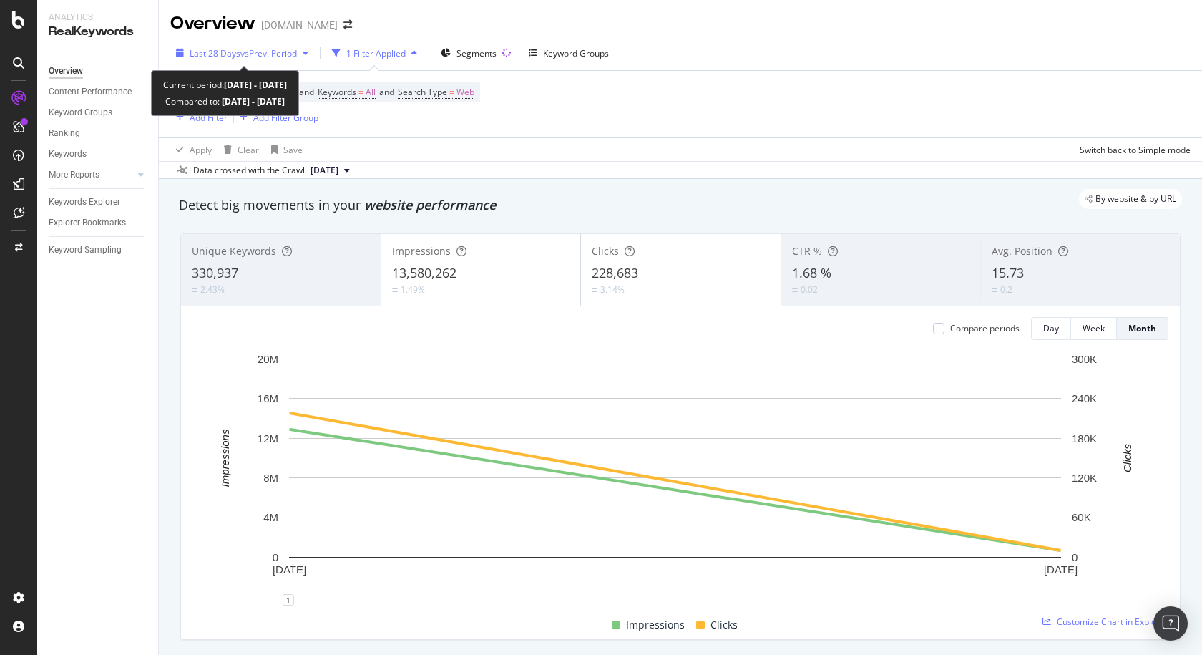
click at [244, 54] on span "vs Prev. Period" at bounding box center [268, 53] width 57 height 12
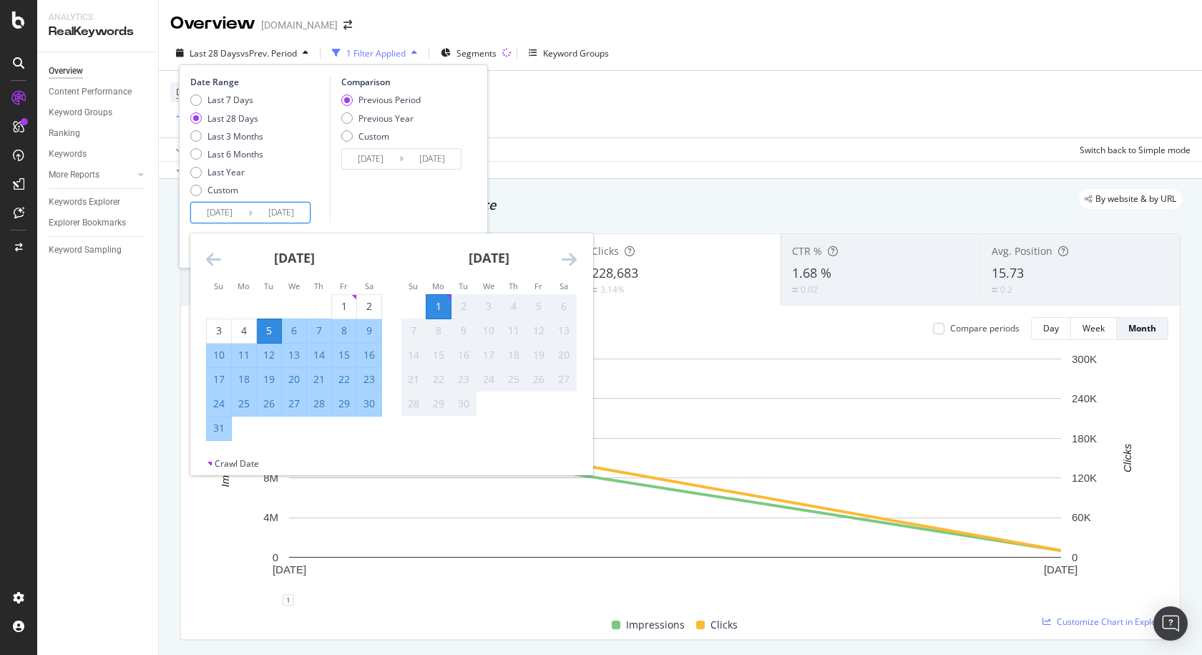
click at [232, 208] on input "2025/08/05" at bounding box center [219, 212] width 57 height 20
click at [216, 187] on div "Custom" at bounding box center [223, 190] width 31 height 12
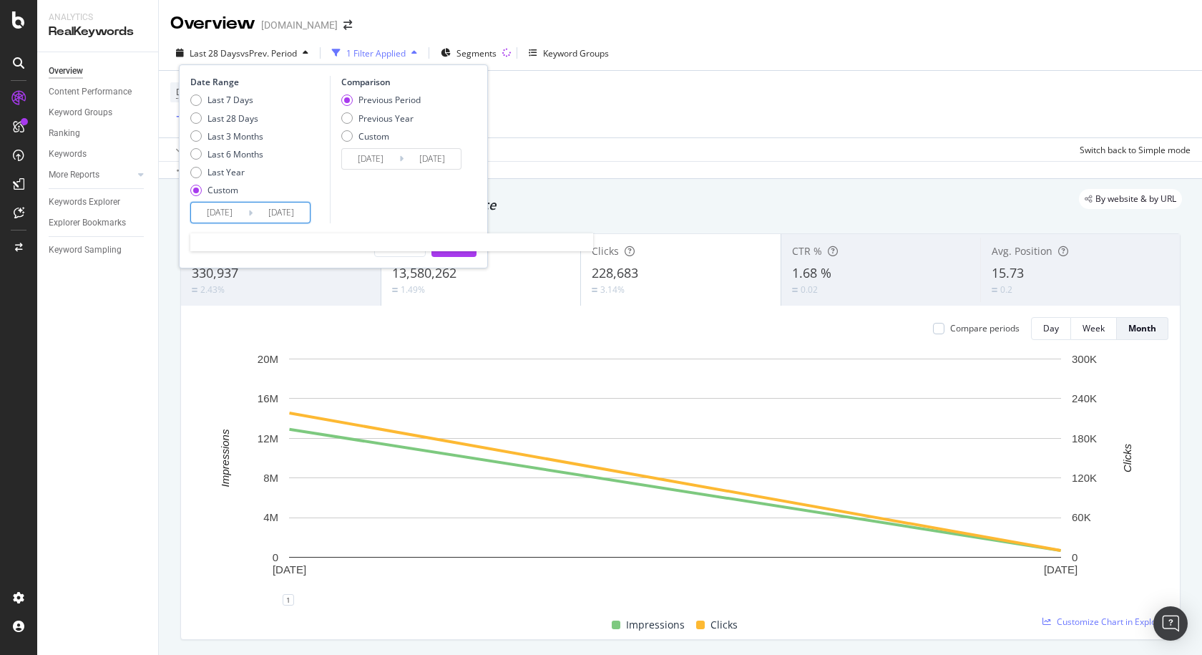
click at [200, 202] on input "2025/08/05" at bounding box center [219, 212] width 57 height 20
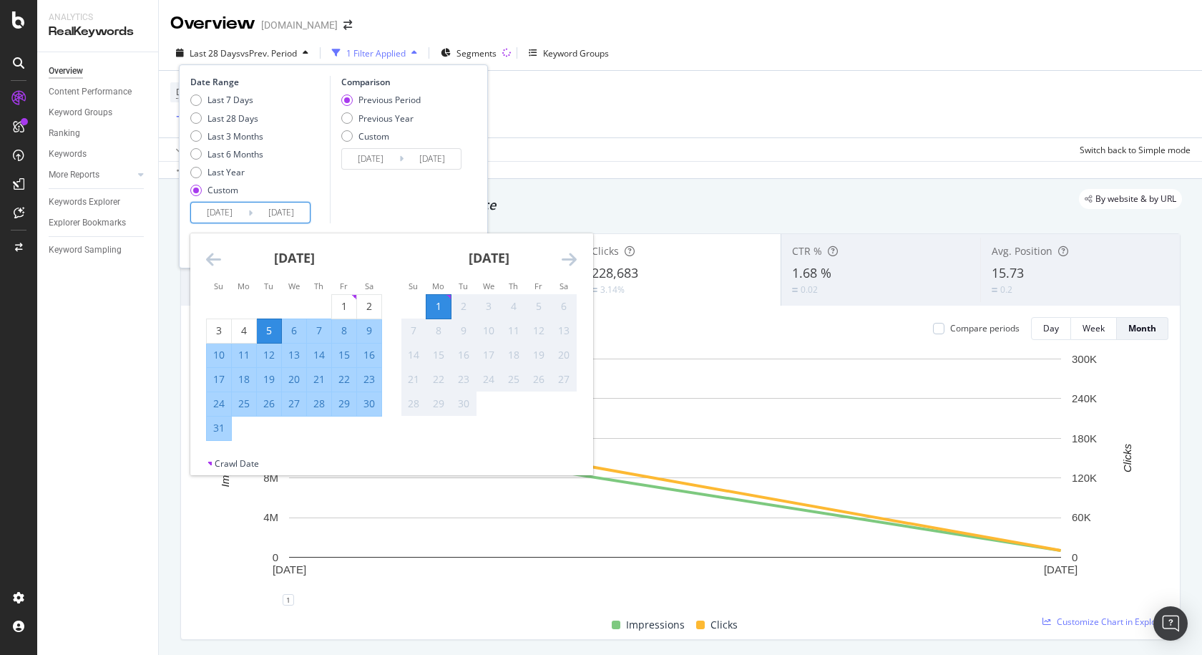
click at [352, 293] on div "Su Mo Tu We Th Fr Sa" at bounding box center [294, 286] width 194 height 16
click at [348, 298] on div "1" at bounding box center [344, 307] width 24 height 24
type input "2025/08/01"
type input "2025/06/30"
type input "2025/07/31"
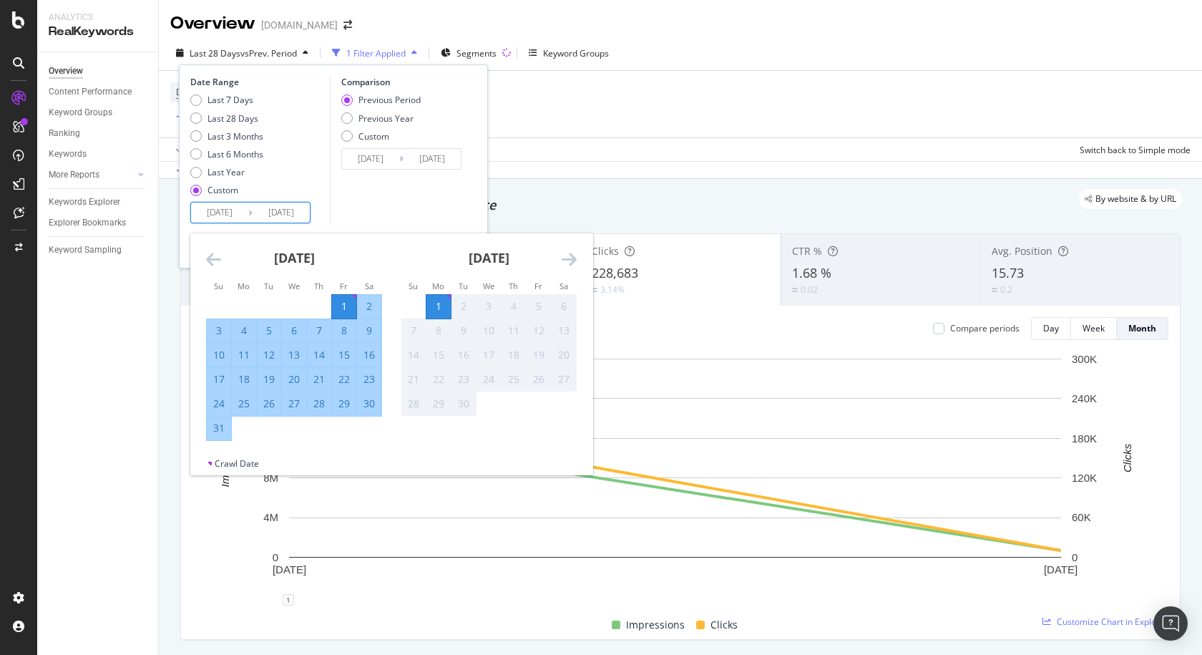
click at [219, 437] on div "31" at bounding box center [219, 428] width 24 height 24
type input "2025/08/31"
type input "2025/07/01"
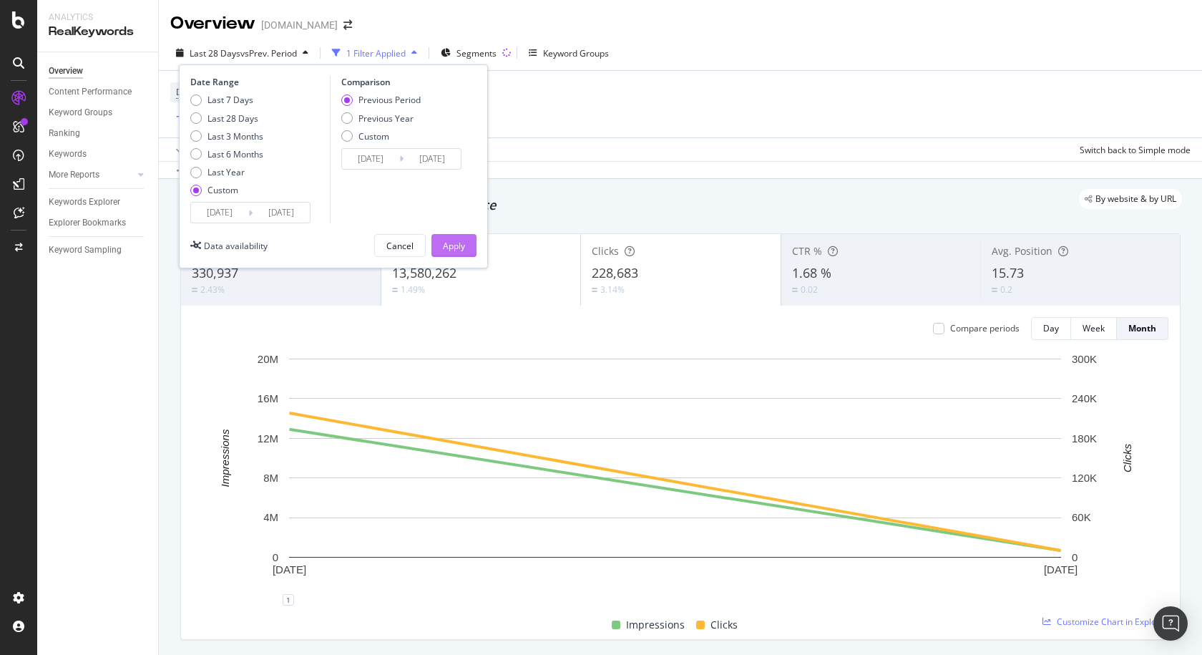
click at [455, 246] on div "Apply" at bounding box center [454, 246] width 22 height 12
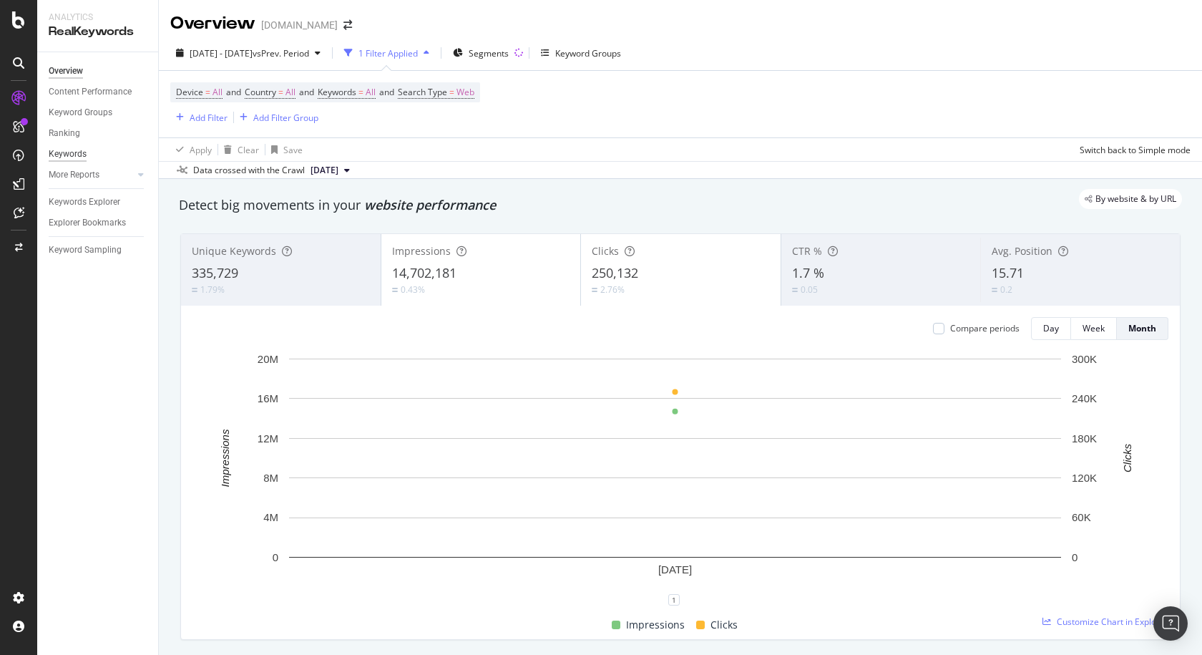
click at [68, 150] on div "Keywords" at bounding box center [68, 154] width 38 height 15
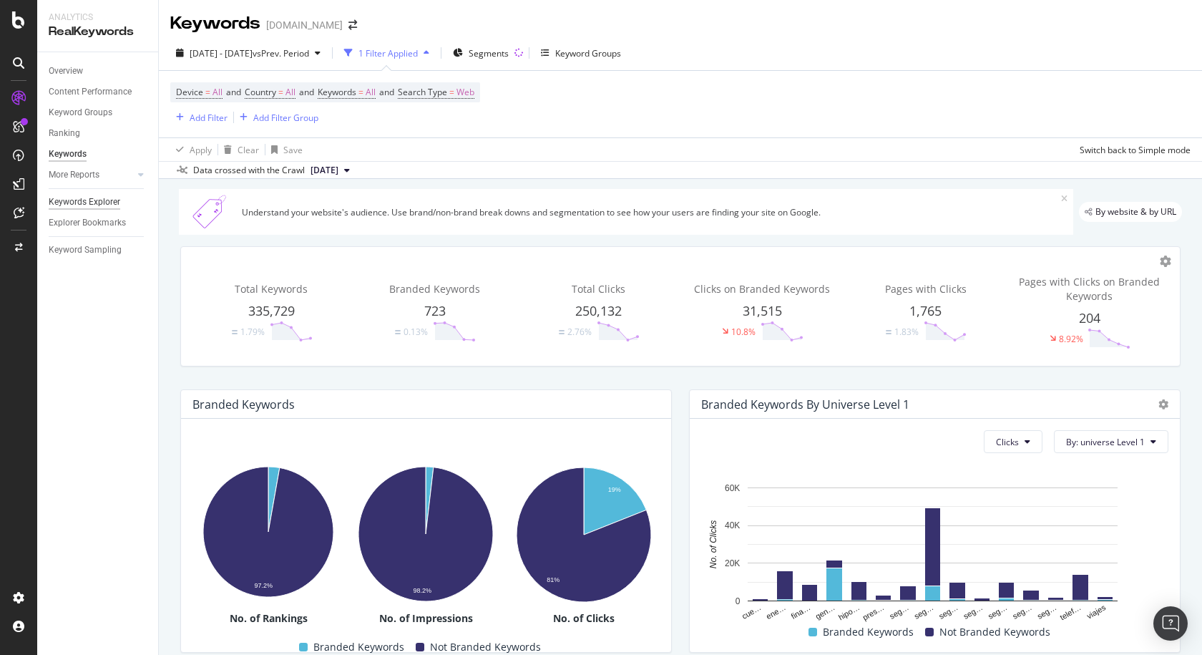
click at [90, 205] on div "Keywords Explorer" at bounding box center [85, 202] width 72 height 15
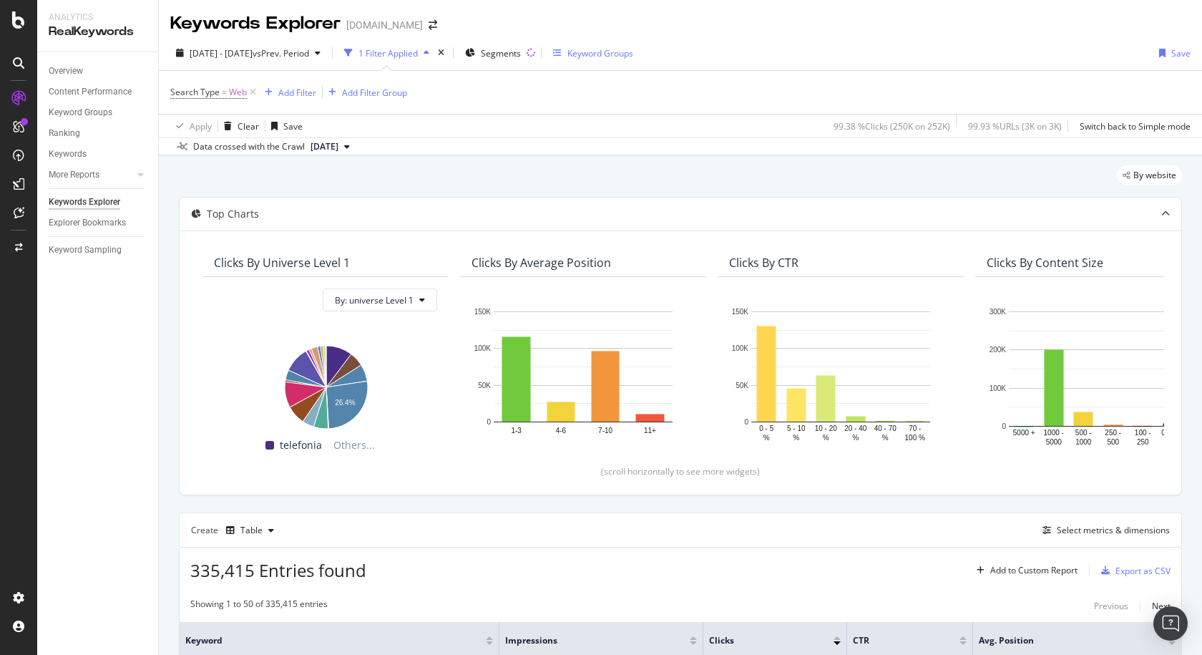
click at [623, 57] on div "Keyword Groups" at bounding box center [600, 53] width 66 height 12
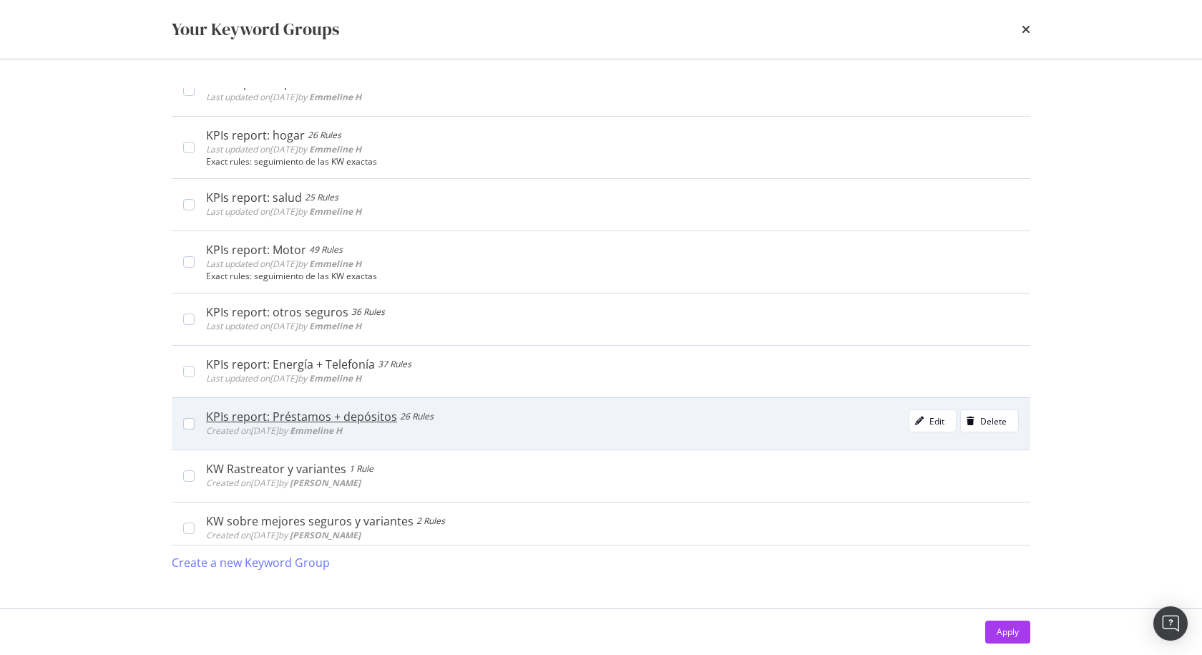
scroll to position [665, 0]
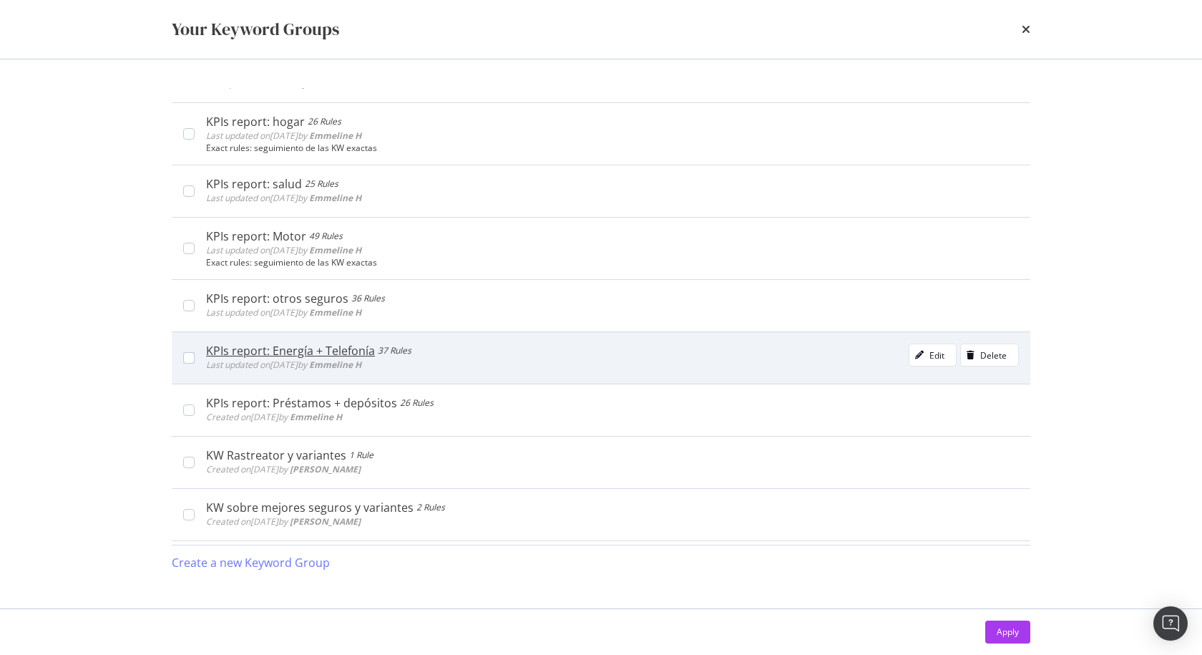
click at [179, 361] on div "KPIs report: Energía + Telefonía 37 Rules Last updated on 2023 Jul 4th by Emmel…" at bounding box center [601, 357] width 859 height 52
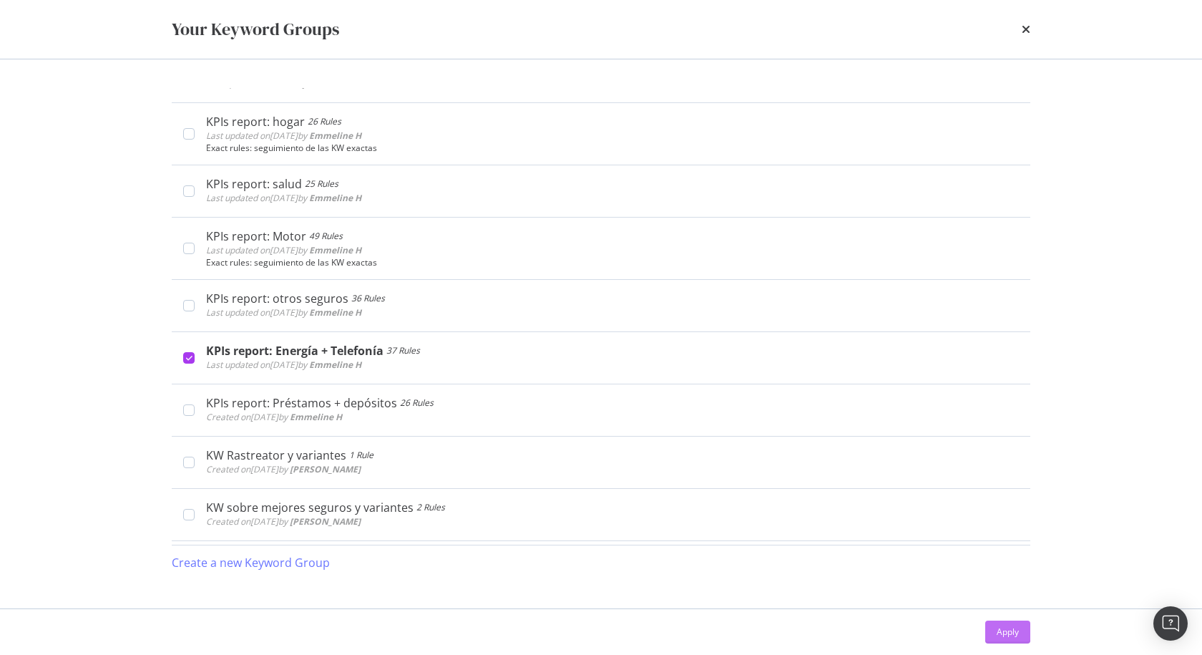
click at [997, 628] on div "Apply" at bounding box center [1008, 631] width 22 height 12
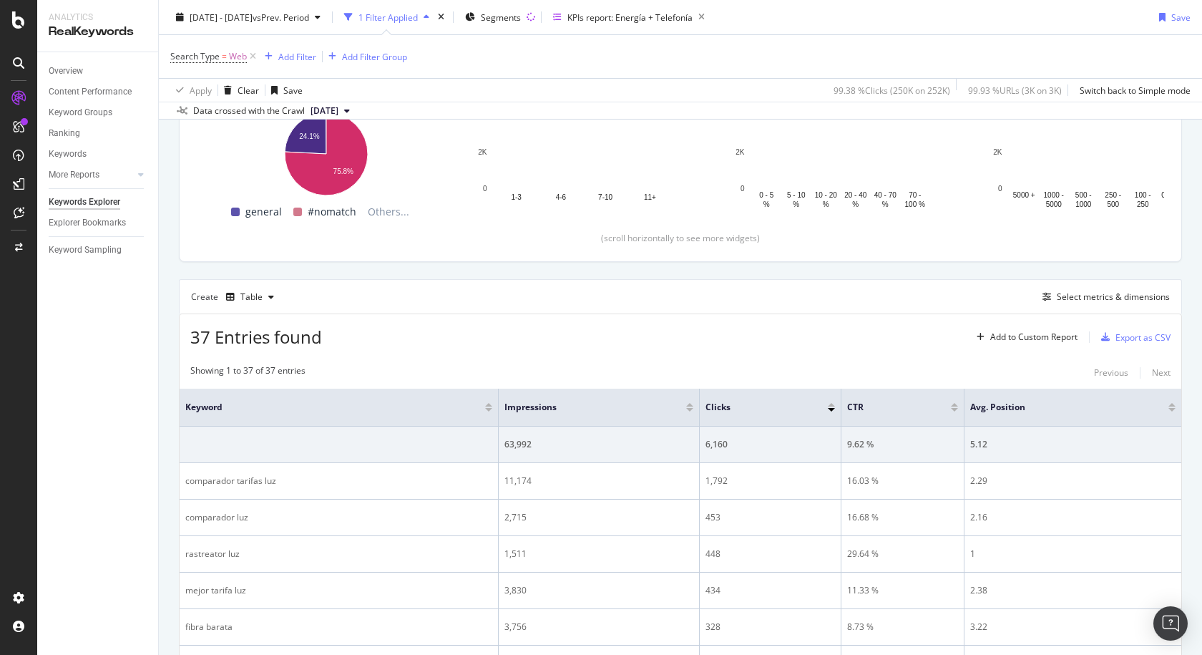
scroll to position [234, 0]
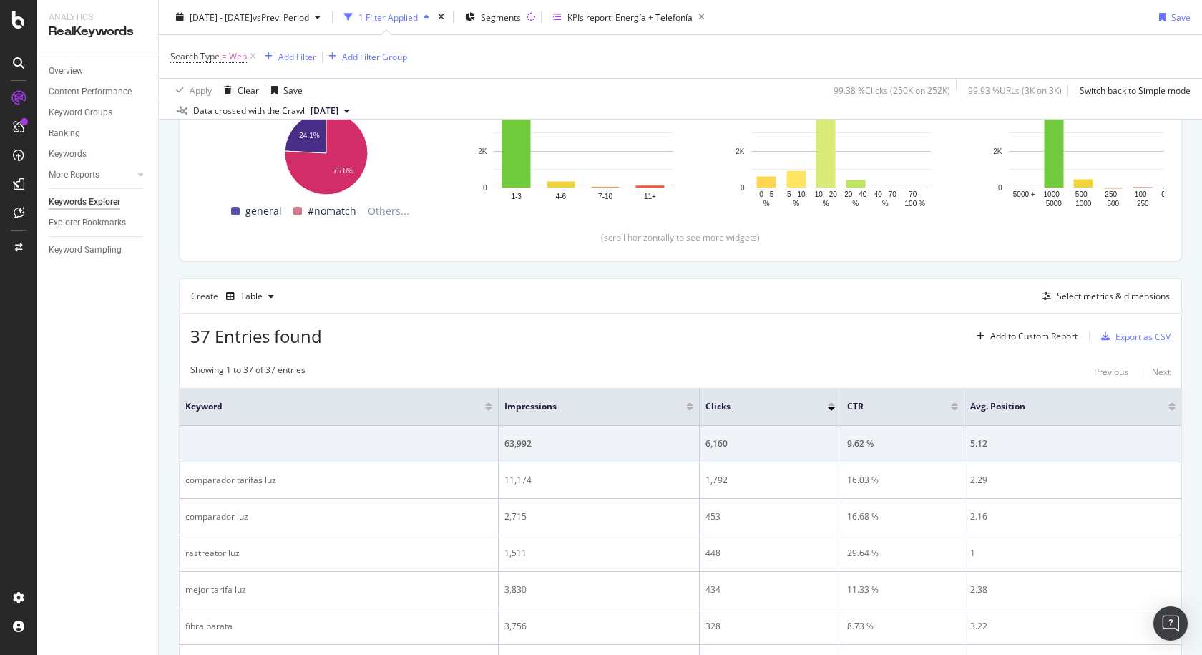
click at [1146, 343] on div "Export as CSV" at bounding box center [1132, 336] width 75 height 21
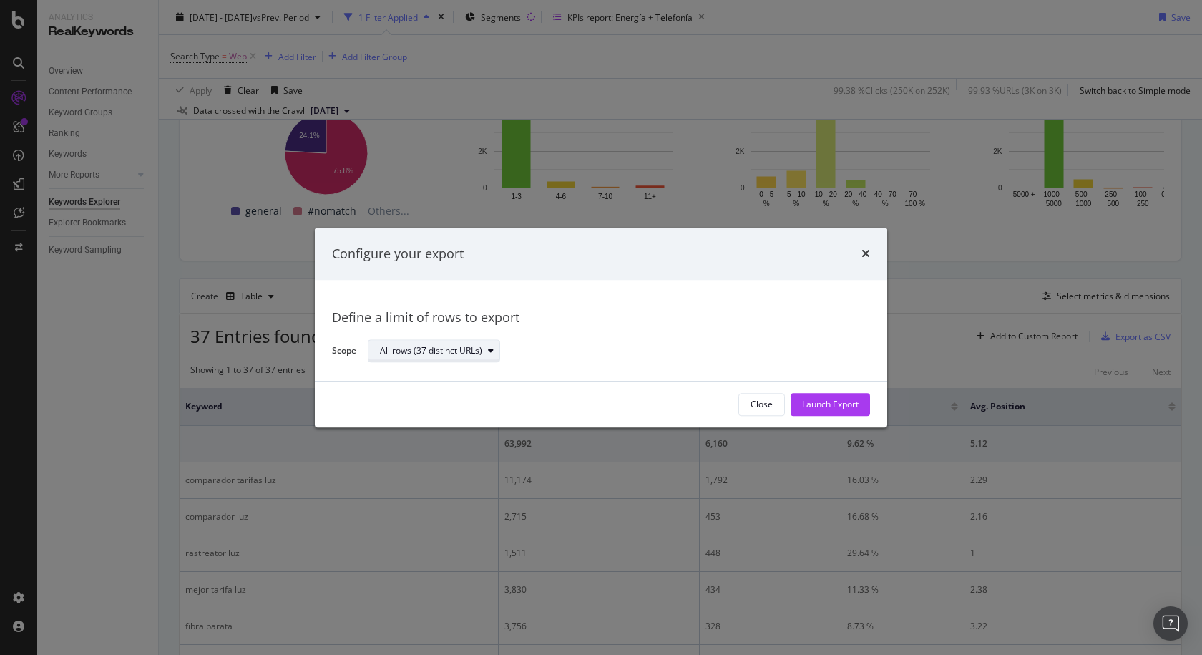
click at [472, 350] on div "All rows (37 distinct URLs)" at bounding box center [431, 351] width 102 height 9
click at [853, 399] on div "Launch Export" at bounding box center [830, 405] width 57 height 12
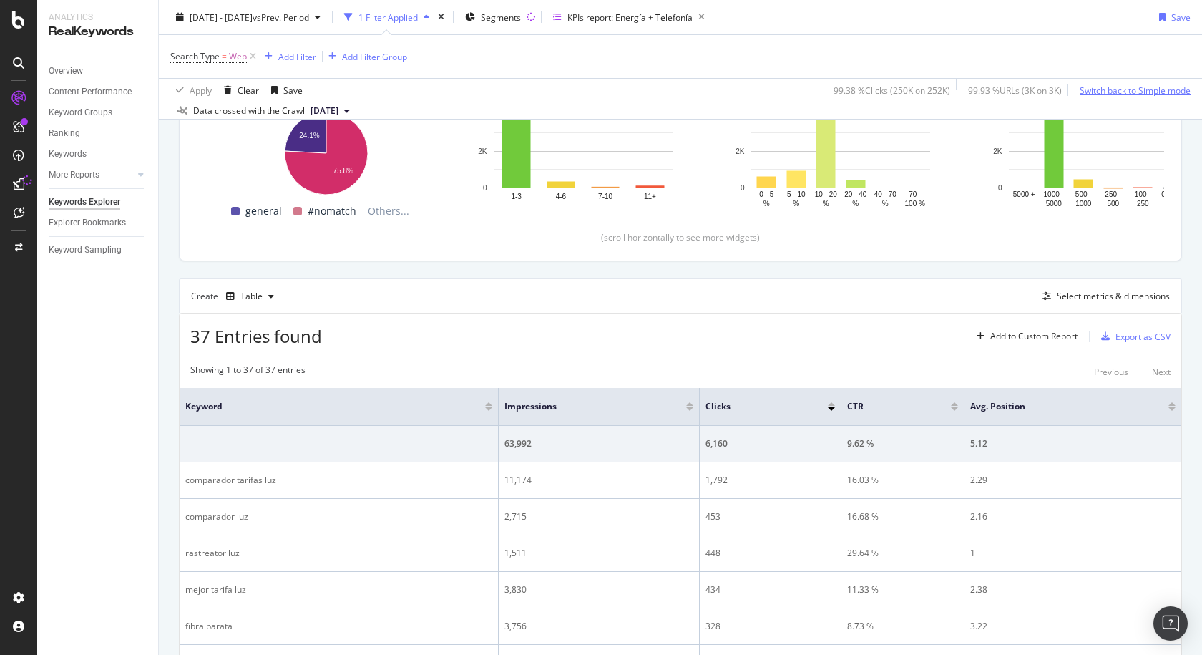
scroll to position [0, 0]
